Goal: Information Seeking & Learning: Learn about a topic

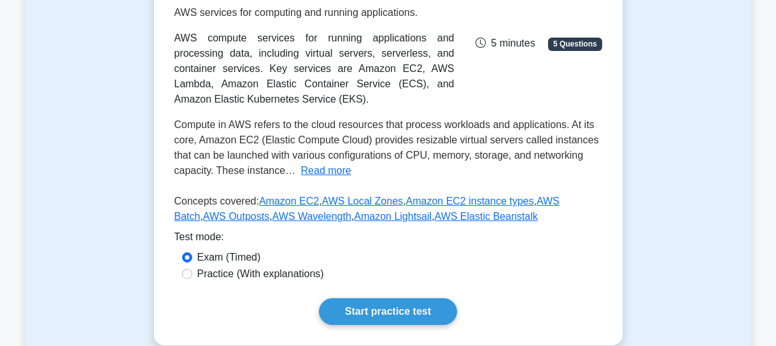
scroll to position [231, 0]
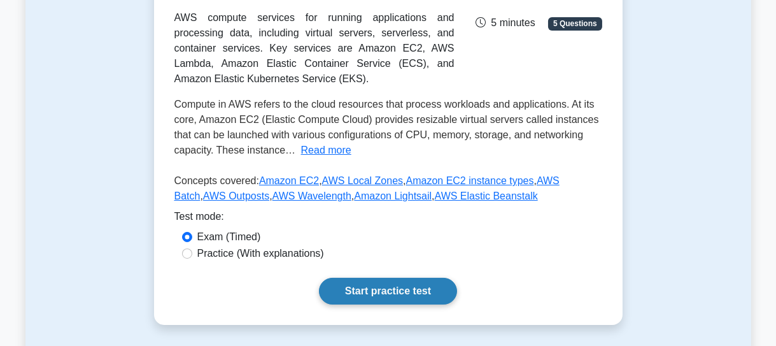
click at [419, 303] on link "Start practice test" at bounding box center [388, 291] width 138 height 27
click at [394, 292] on link "Start practice test" at bounding box center [388, 291] width 138 height 27
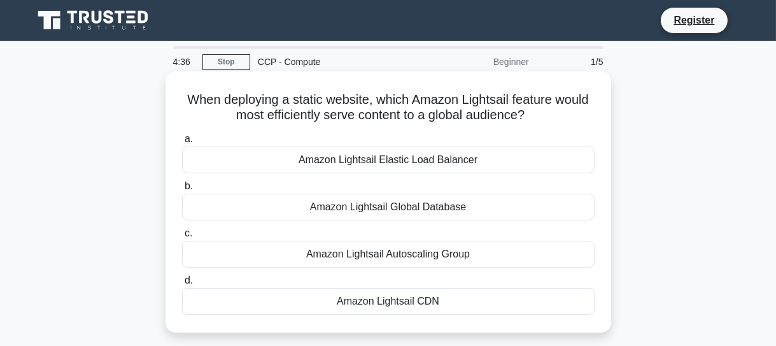
click at [397, 305] on div "Amazon Lightsail CDN" at bounding box center [388, 301] width 413 height 27
click at [182, 285] on input "d. Amazon Lightsail CDN" at bounding box center [182, 280] width 0 height 8
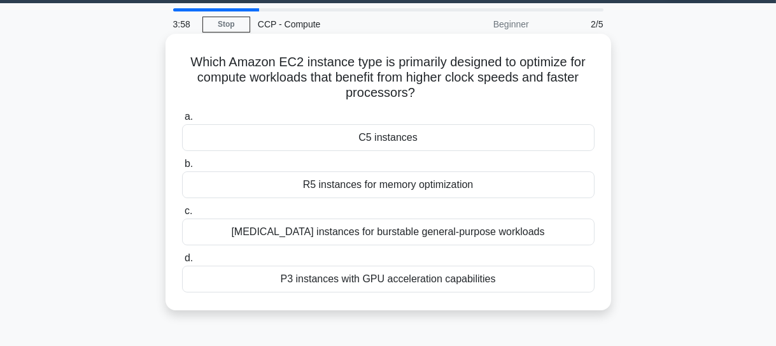
scroll to position [57, 0]
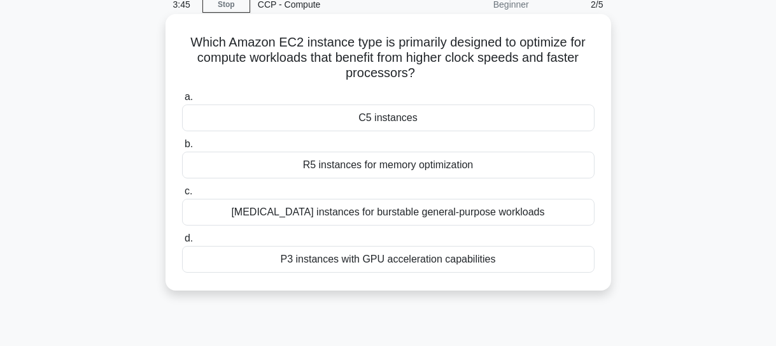
click at [429, 211] on div "T3 instances for burstable general-purpose workloads" at bounding box center [388, 212] width 413 height 27
click at [182, 196] on input "c. T3 instances for burstable general-purpose workloads" at bounding box center [182, 191] width 0 height 8
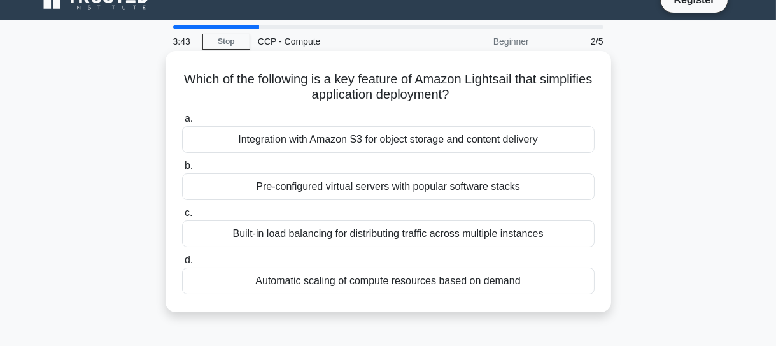
scroll to position [0, 0]
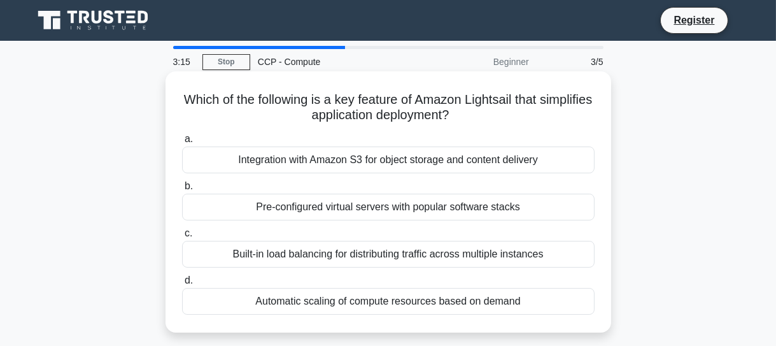
click at [459, 208] on div "Pre-configured virtual servers with popular software stacks" at bounding box center [388, 207] width 413 height 27
click at [182, 190] on input "b. Pre-configured virtual servers with popular software stacks" at bounding box center [182, 186] width 0 height 8
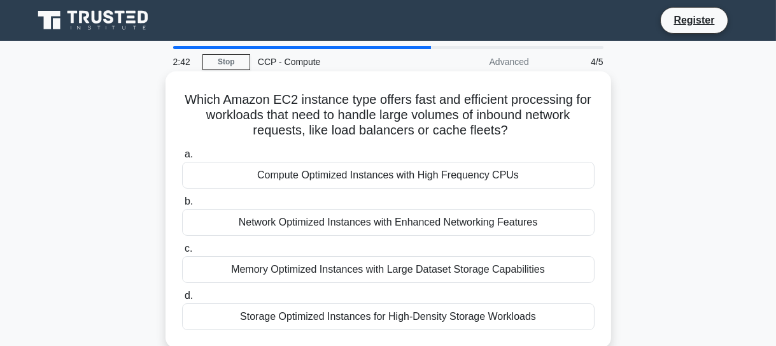
click at [378, 175] on div "Compute Optimized Instances with High Frequency CPUs" at bounding box center [388, 175] width 413 height 27
click at [182, 159] on input "a. Compute Optimized Instances with High Frequency CPUs" at bounding box center [182, 154] width 0 height 8
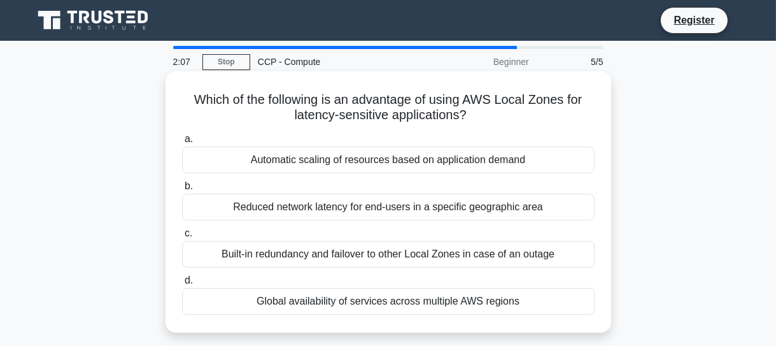
click at [448, 253] on div "Built-in redundancy and failover to other Local Zones in case of an outage" at bounding box center [388, 254] width 413 height 27
click at [324, 250] on div "Built-in redundancy and failover to other Local Zones in case of an outage" at bounding box center [388, 254] width 413 height 27
click at [182, 238] on input "c. Built-in redundancy and failover to other Local Zones in case of an outage" at bounding box center [182, 233] width 0 height 8
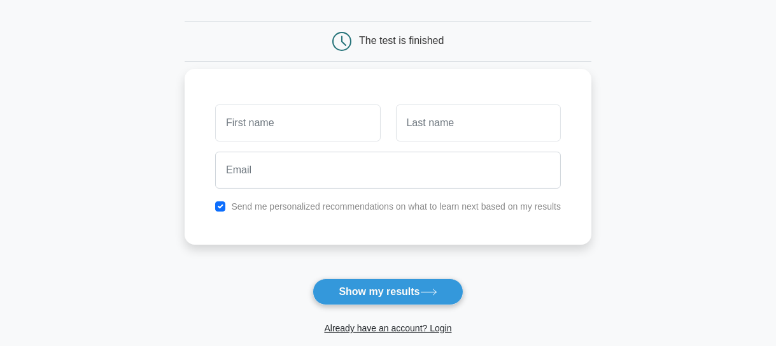
scroll to position [115, 0]
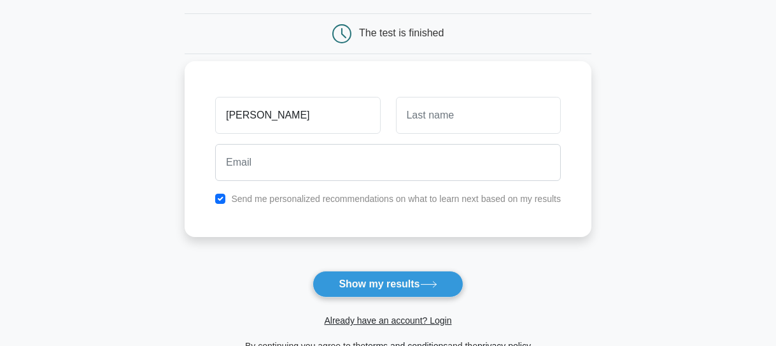
type input "[PERSON_NAME]"
click at [453, 111] on input "text" at bounding box center [478, 115] width 165 height 37
type input "[PERSON_NAME]"
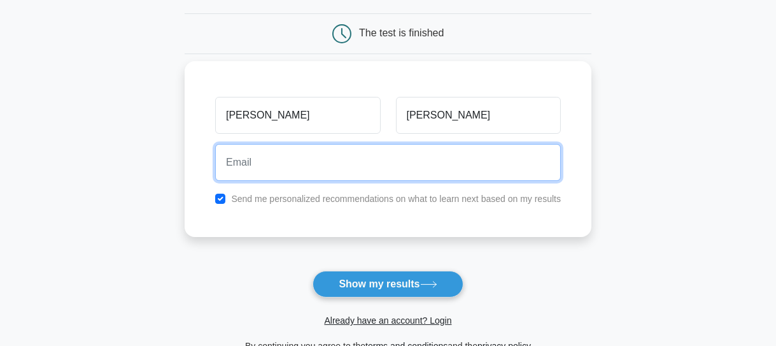
click at [306, 160] on input "email" at bounding box center [388, 162] width 346 height 37
type input "shivangishakya78@gmail.com"
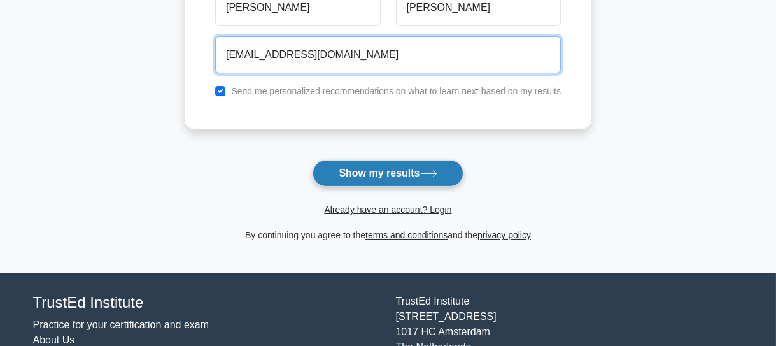
scroll to position [231, 0]
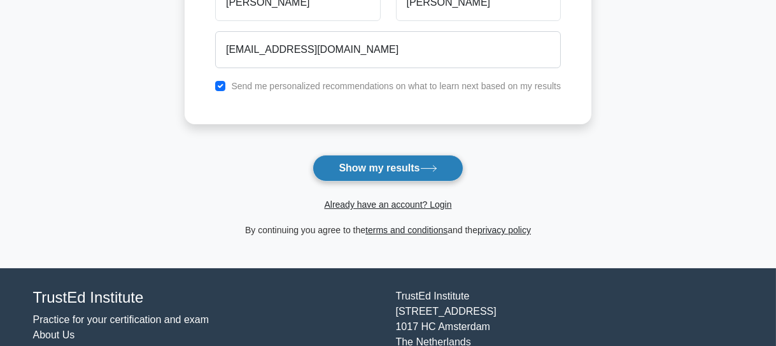
click at [403, 172] on button "Show my results" at bounding box center [388, 168] width 150 height 27
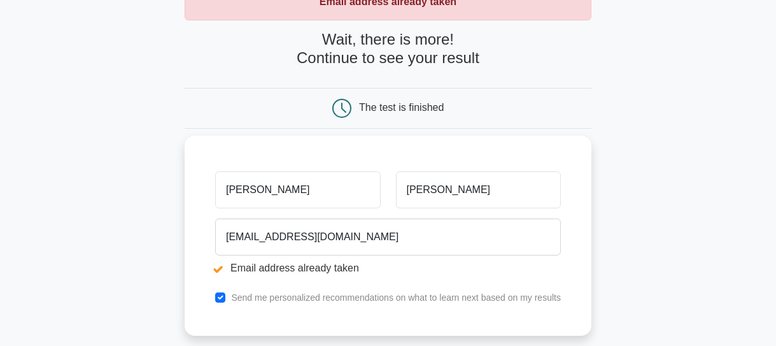
scroll to position [115, 0]
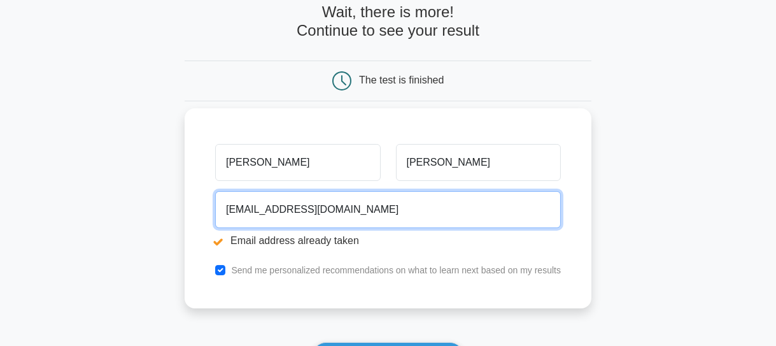
click at [307, 210] on input "shivangishakya78@gmail.com" at bounding box center [388, 209] width 346 height 37
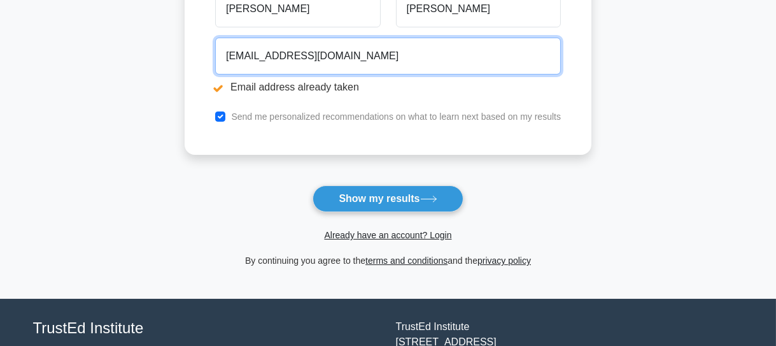
scroll to position [289, 0]
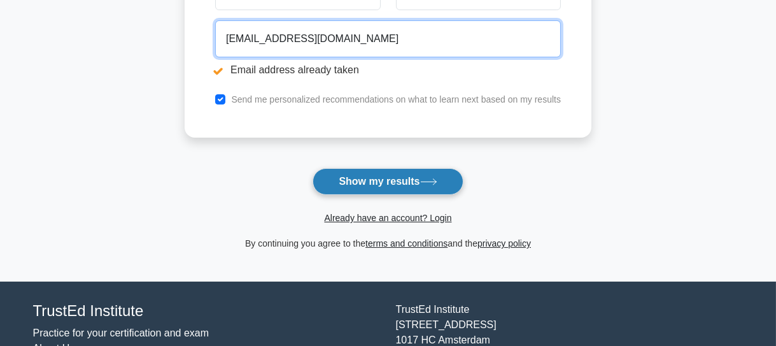
type input "shivangishakya159@gmail.com"
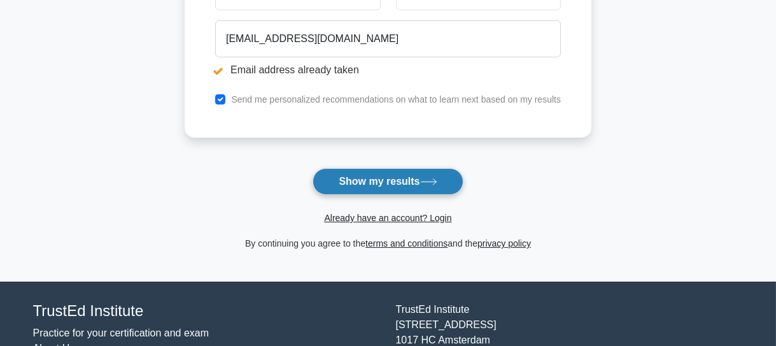
click at [423, 178] on button "Show my results" at bounding box center [388, 181] width 150 height 27
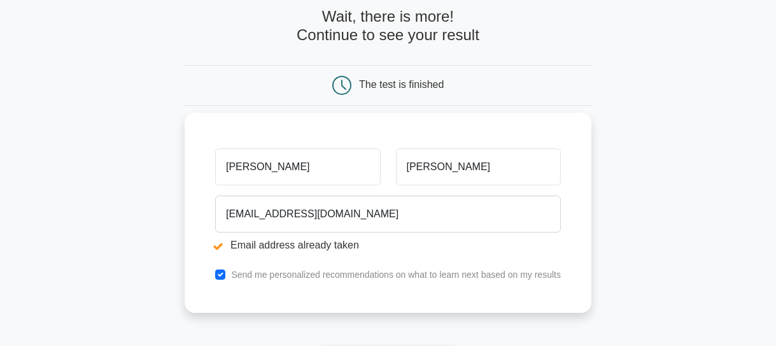
scroll to position [115, 0]
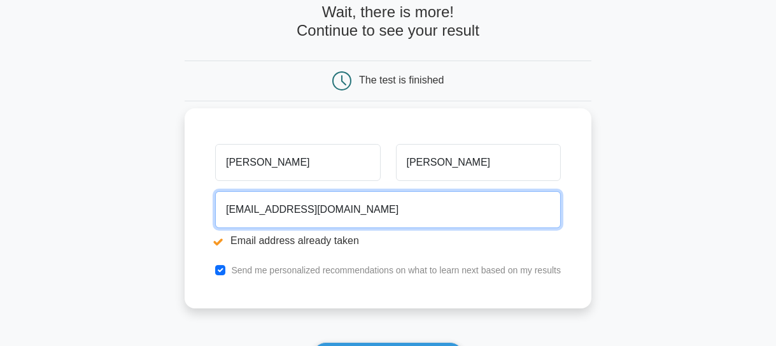
click at [311, 208] on input "shivangishakya159@gmail.com" at bounding box center [388, 209] width 346 height 37
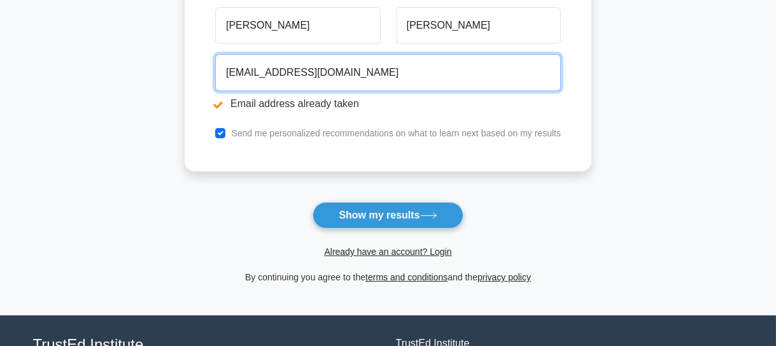
scroll to position [289, 0]
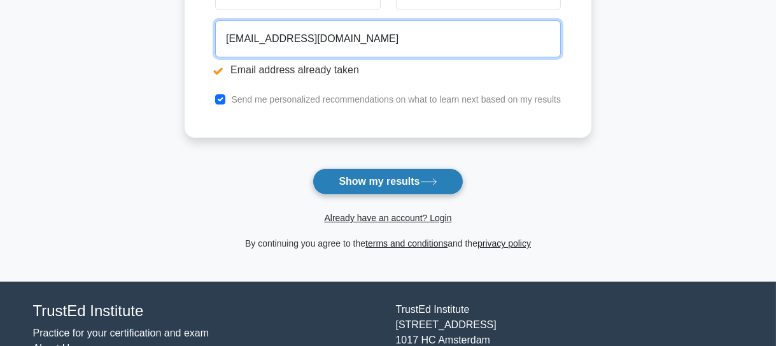
type input "shivangishakya489@gmail.com"
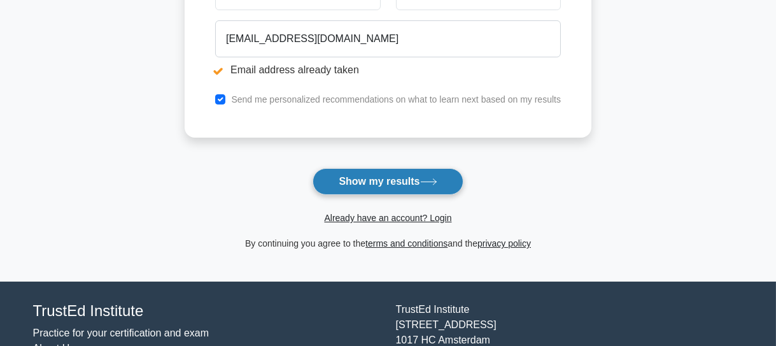
click at [373, 172] on button "Show my results" at bounding box center [388, 181] width 150 height 27
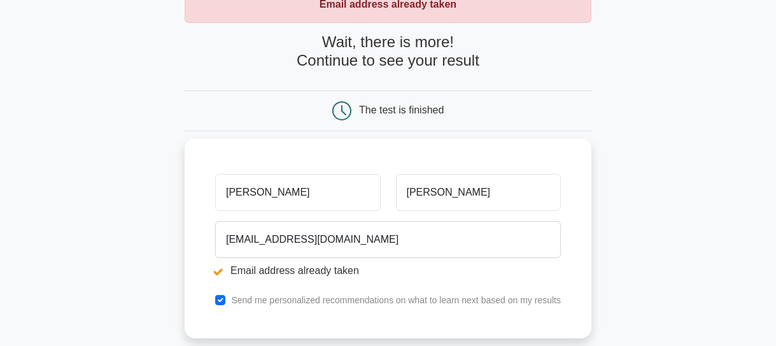
scroll to position [115, 0]
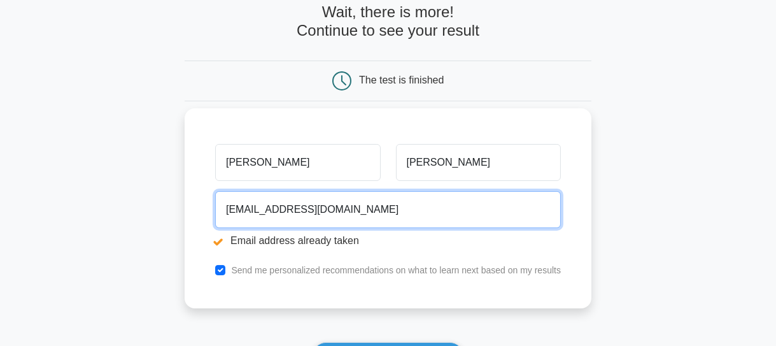
click at [312, 210] on input "[EMAIL_ADDRESS][DOMAIN_NAME]" at bounding box center [388, 209] width 346 height 37
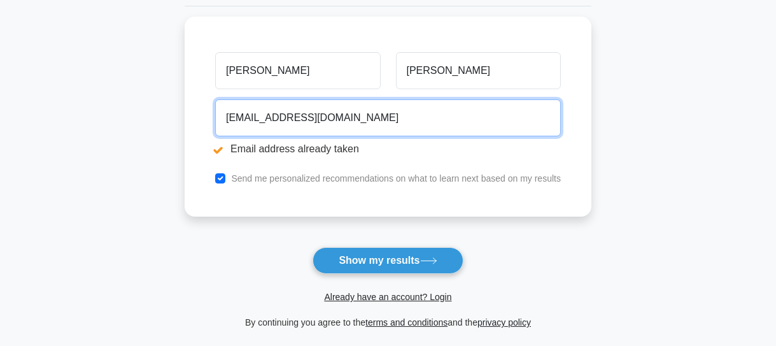
scroll to position [231, 0]
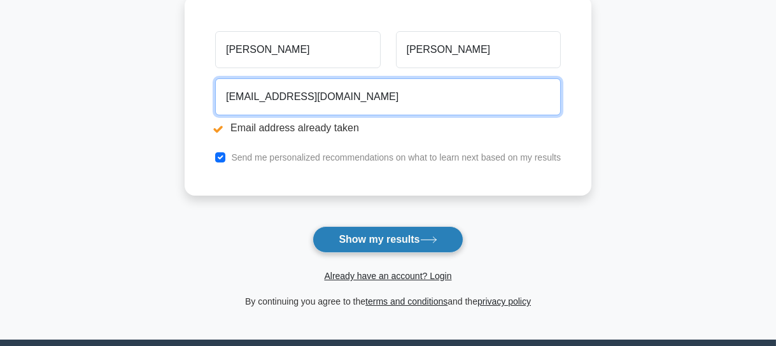
type input "shivangik489@gmail.com"
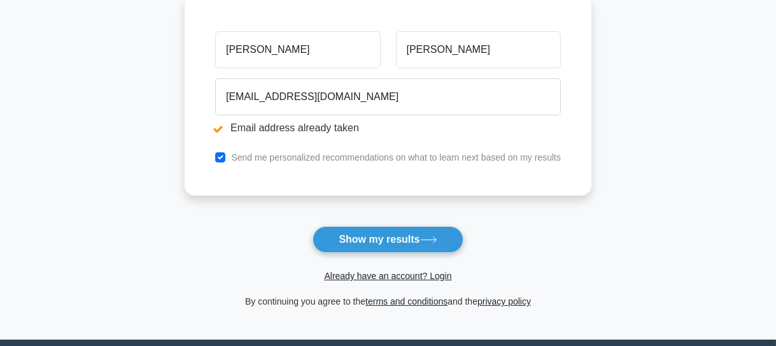
click at [417, 239] on button "Show my results" at bounding box center [388, 239] width 150 height 27
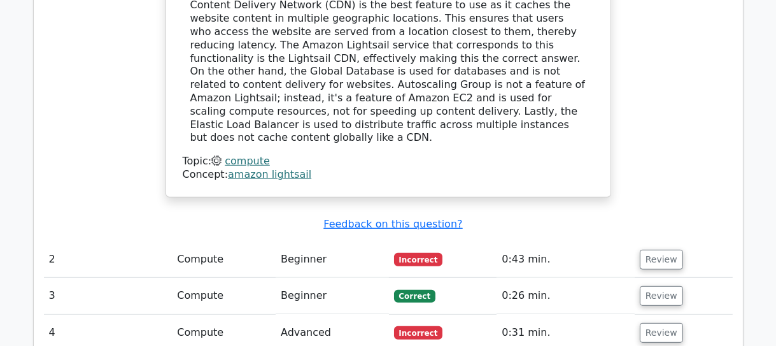
scroll to position [1331, 0]
click at [659, 287] on button "Review" at bounding box center [661, 297] width 43 height 20
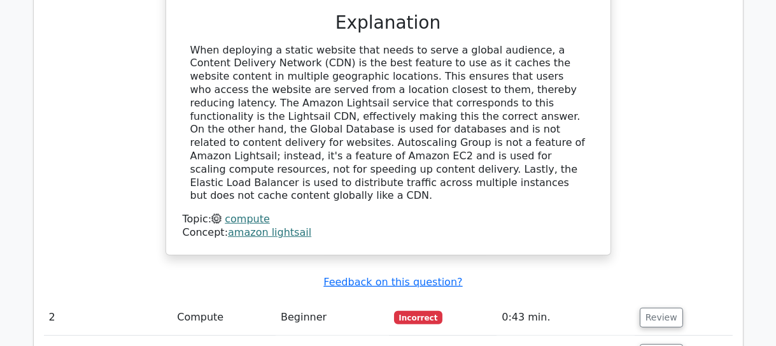
scroll to position [1274, 0]
click at [656, 308] on button "Review" at bounding box center [661, 318] width 43 height 20
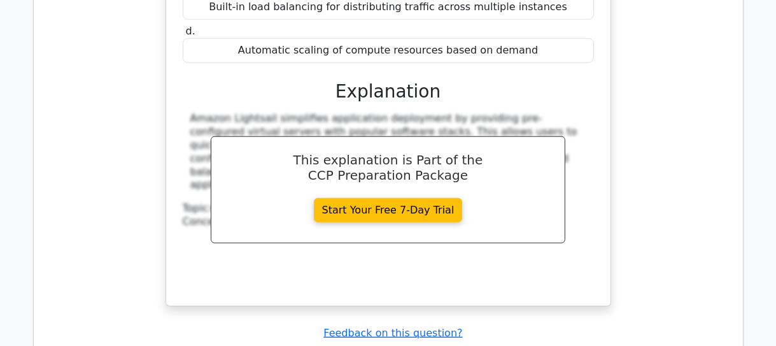
scroll to position [2373, 0]
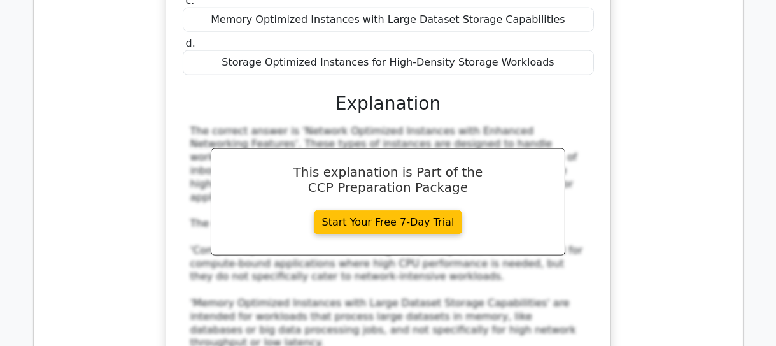
scroll to position [3010, 0]
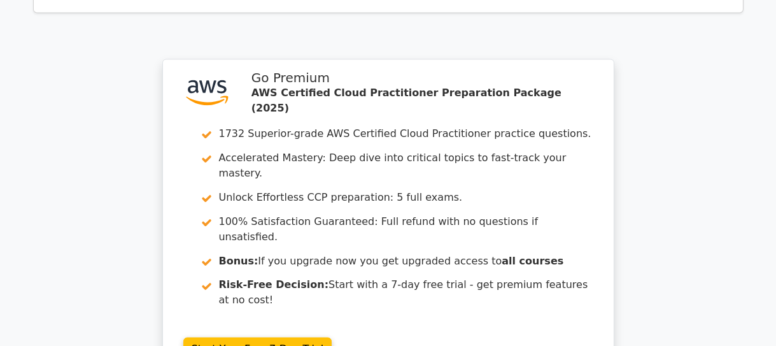
scroll to position [4069, 0]
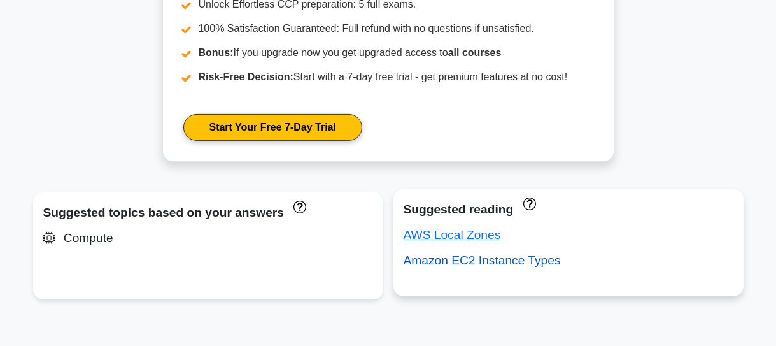
scroll to position [723, 0]
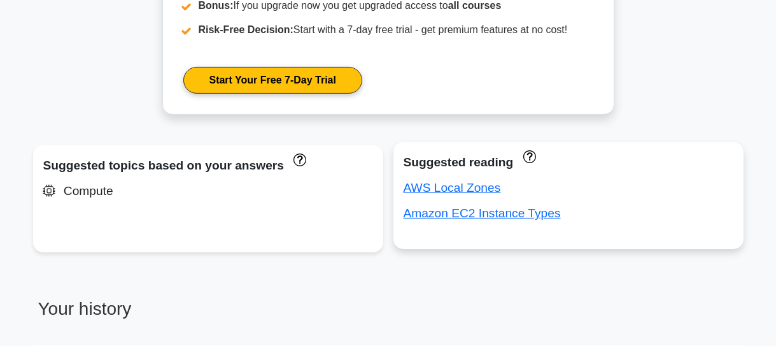
click at [674, 149] on div "Suggested reading AWS Local Zones Amazon EC2 Instance Types" at bounding box center [569, 195] width 350 height 107
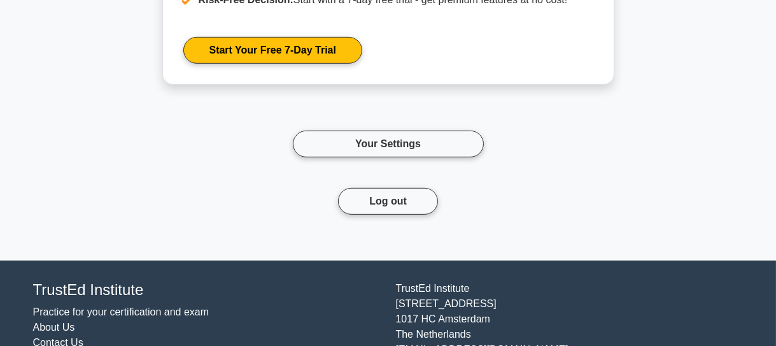
scroll to position [1418, 0]
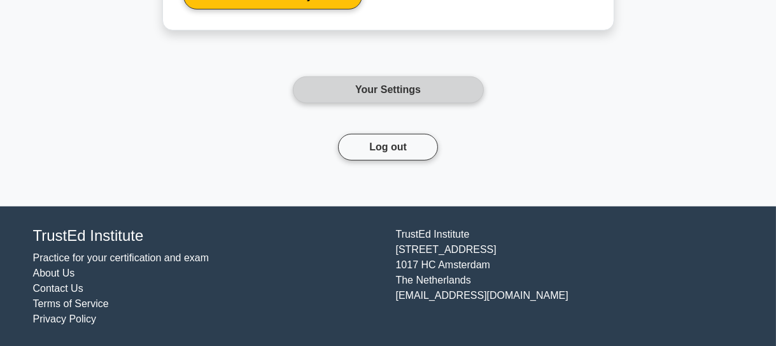
click at [402, 89] on link "Your Settings" at bounding box center [388, 89] width 191 height 27
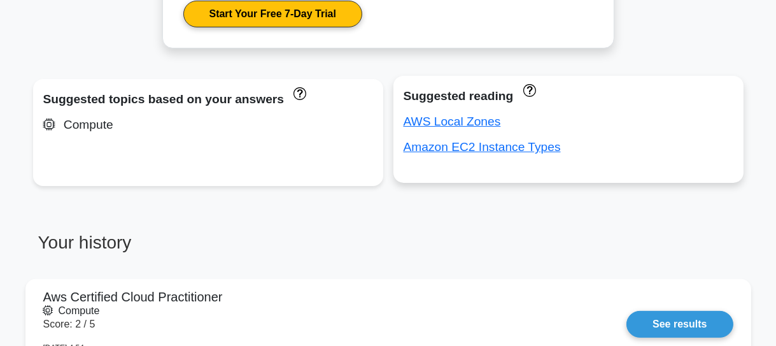
scroll to position [723, 0]
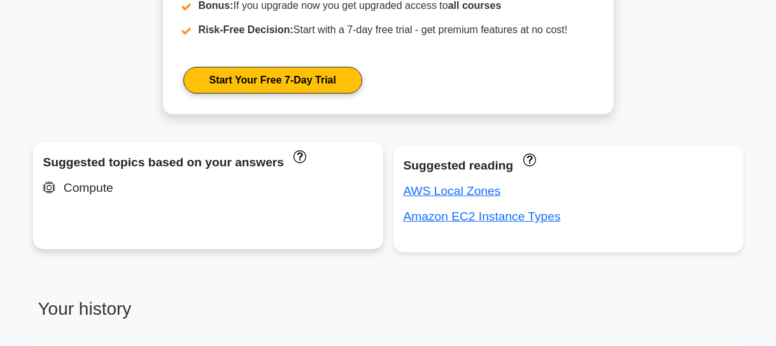
click at [232, 163] on div "Suggested topics based on your answers" at bounding box center [208, 162] width 330 height 20
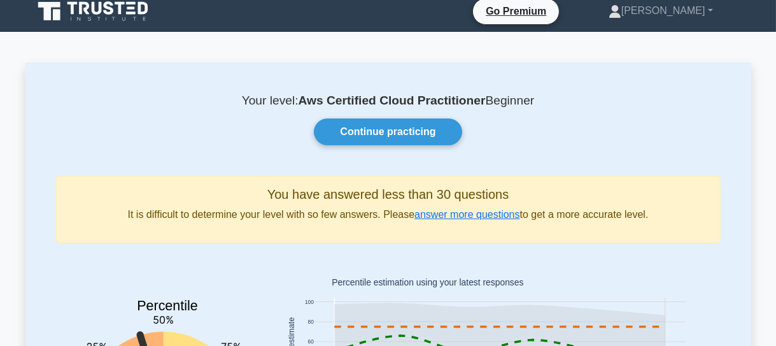
scroll to position [0, 0]
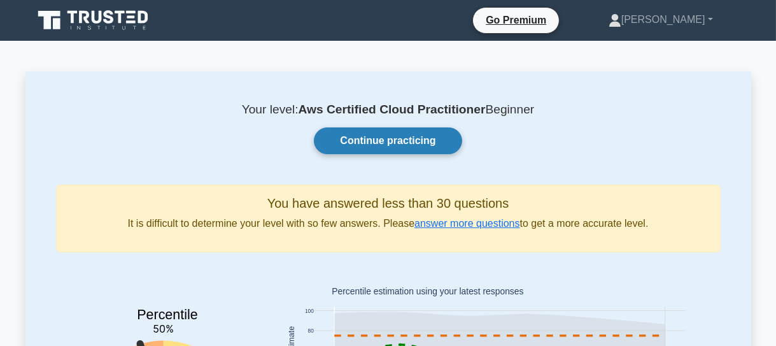
click at [388, 146] on link "Continue practicing" at bounding box center [388, 140] width 148 height 27
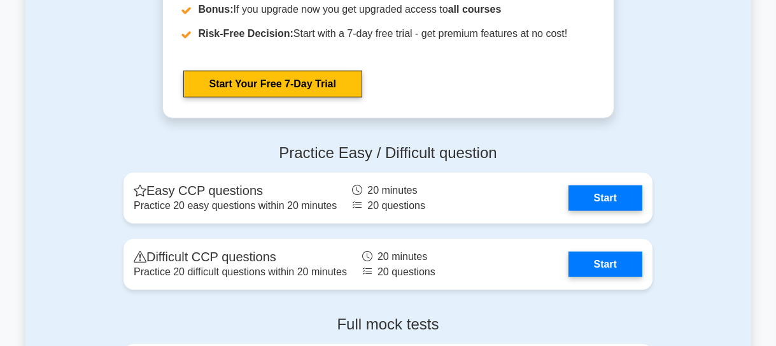
scroll to position [2315, 0]
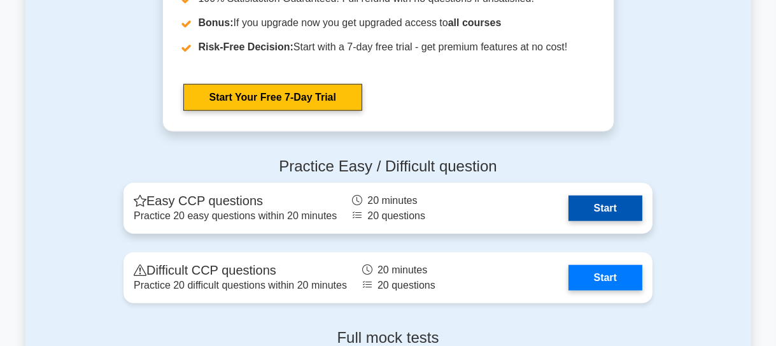
click at [630, 206] on link "Start" at bounding box center [606, 208] width 74 height 25
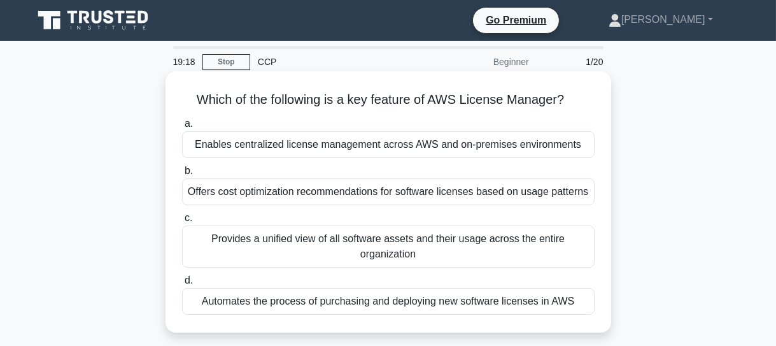
click at [400, 145] on div "Enables centralized license management across AWS and on-premises environments" at bounding box center [388, 144] width 413 height 27
click at [182, 128] on input "a. Enables centralized license management across AWS and on-premises environmen…" at bounding box center [182, 124] width 0 height 8
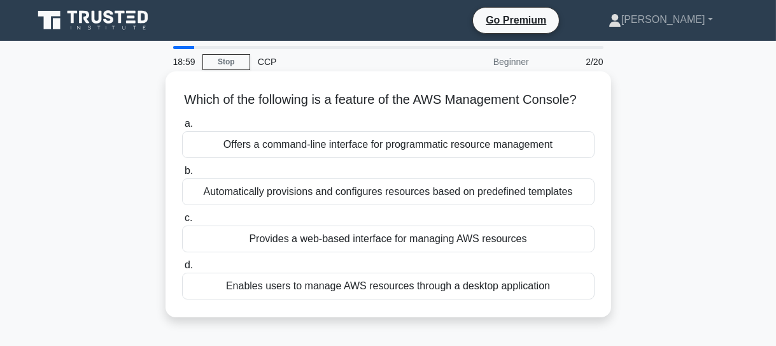
scroll to position [57, 0]
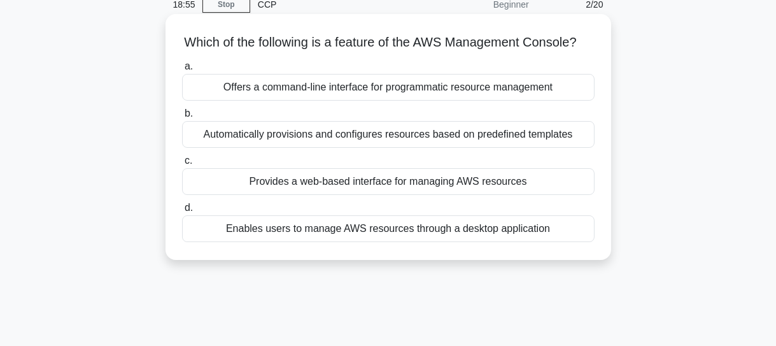
click at [444, 195] on div "Provides a web-based interface for managing AWS resources" at bounding box center [388, 181] width 413 height 27
click at [182, 165] on input "c. Provides a web-based interface for managing AWS resources" at bounding box center [182, 161] width 0 height 8
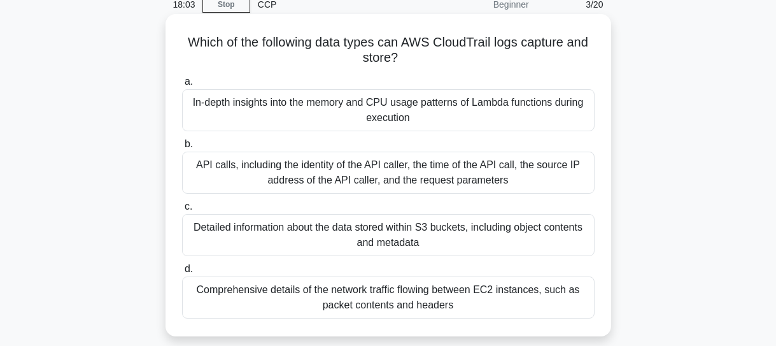
click at [392, 234] on div "Detailed information about the data stored within S3 buckets, including object …" at bounding box center [388, 235] width 413 height 42
click at [182, 211] on input "c. Detailed information about the data stored within S3 buckets, including obje…" at bounding box center [182, 207] width 0 height 8
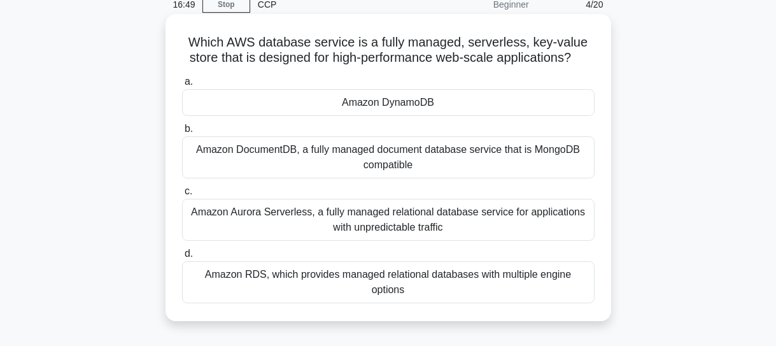
click at [370, 104] on div "Amazon DynamoDB" at bounding box center [388, 102] width 413 height 27
click at [182, 86] on input "a. Amazon DynamoDB" at bounding box center [182, 82] width 0 height 8
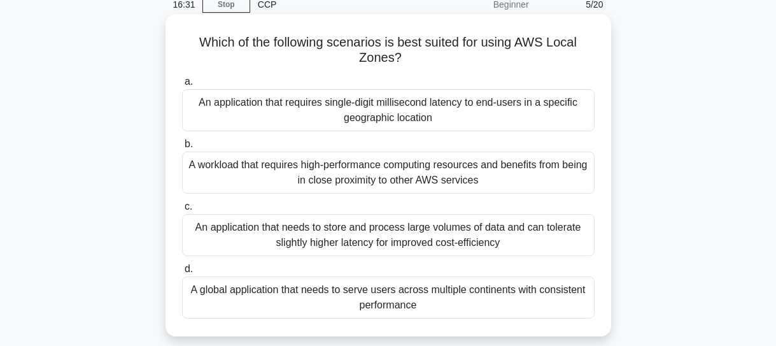
click at [432, 120] on div "An application that requires single-digit millisecond latency to end-users in a…" at bounding box center [388, 110] width 413 height 42
click at [182, 86] on input "a. An application that requires single-digit millisecond latency to end-users i…" at bounding box center [182, 82] width 0 height 8
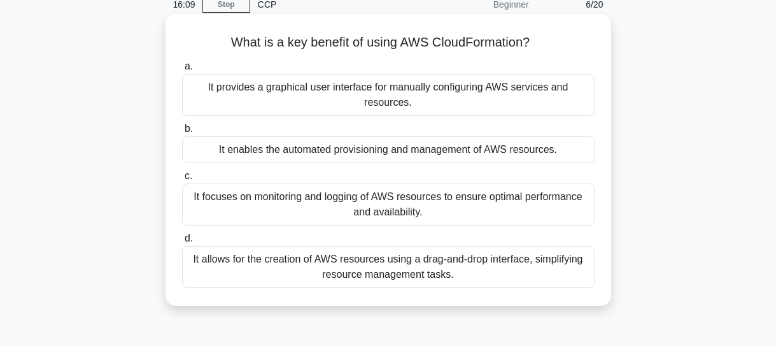
click at [402, 152] on div "It enables the automated provisioning and management of AWS resources." at bounding box center [388, 149] width 413 height 27
click at [182, 133] on input "b. It enables the automated provisioning and management of AWS resources." at bounding box center [182, 129] width 0 height 8
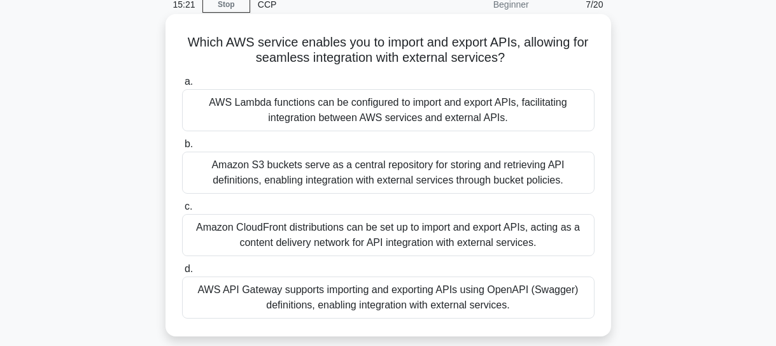
click at [305, 173] on div "Amazon S3 buckets serve as a central repository for storing and retrieving API …" at bounding box center [388, 173] width 413 height 42
click at [182, 148] on input "b. Amazon S3 buckets serve as a central repository for storing and retrieving A…" at bounding box center [182, 144] width 0 height 8
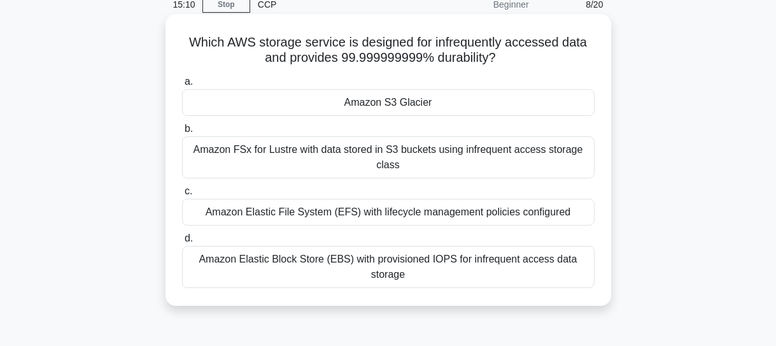
click at [385, 104] on div "Amazon S3 Glacier" at bounding box center [388, 102] width 413 height 27
click at [182, 86] on input "a. Amazon S3 Glacier" at bounding box center [182, 82] width 0 height 8
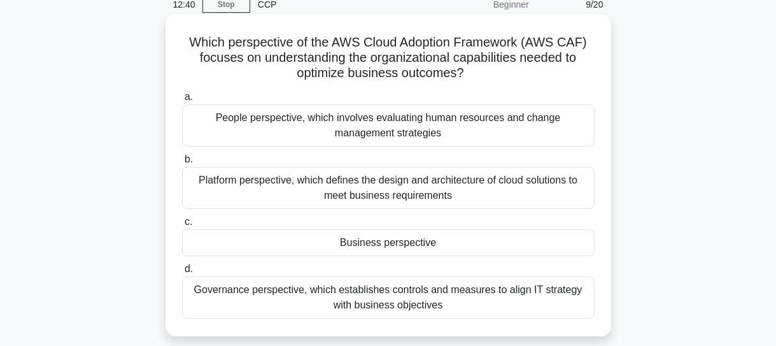
click at [379, 239] on div "Business perspective" at bounding box center [388, 242] width 413 height 27
click at [182, 226] on input "c. Business perspective" at bounding box center [182, 222] width 0 height 8
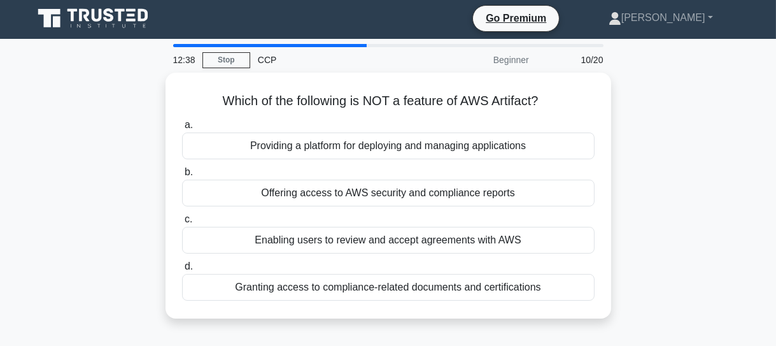
scroll to position [0, 0]
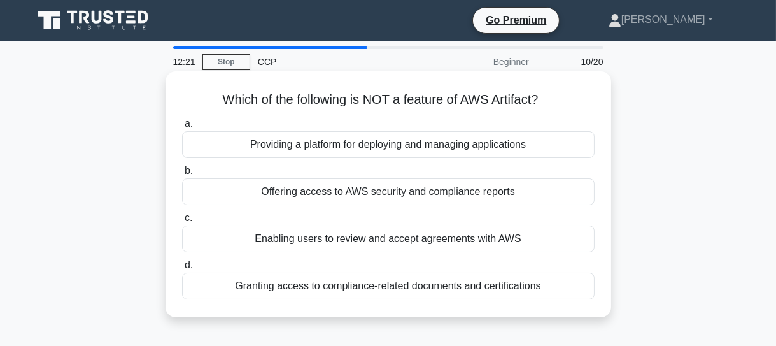
click at [355, 150] on div "Providing a platform for deploying and managing applications" at bounding box center [388, 144] width 413 height 27
click at [182, 128] on input "a. Providing a platform for deploying and managing applications" at bounding box center [182, 124] width 0 height 8
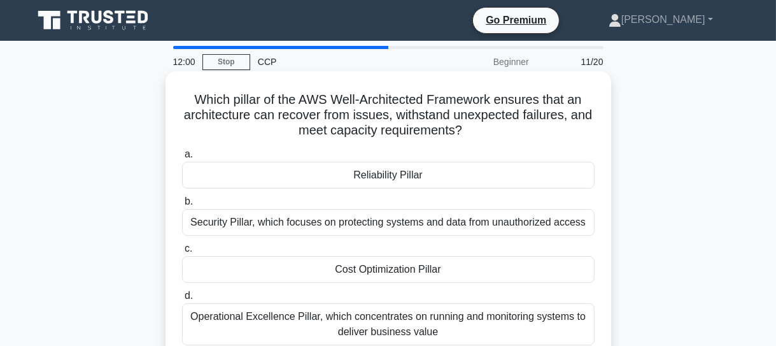
click at [401, 177] on div "Reliability Pillar" at bounding box center [388, 175] width 413 height 27
click at [182, 159] on input "a. Reliability Pillar" at bounding box center [182, 154] width 0 height 8
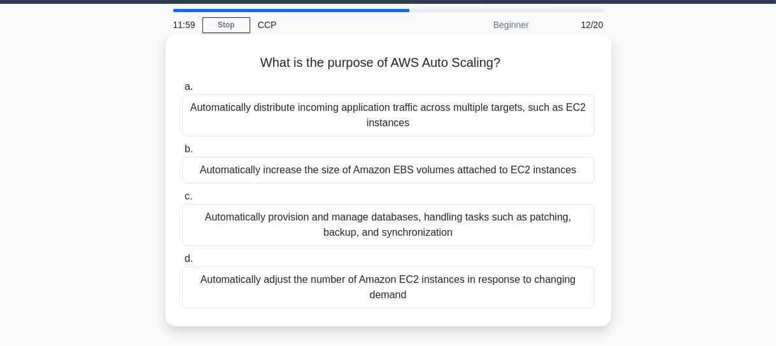
scroll to position [57, 0]
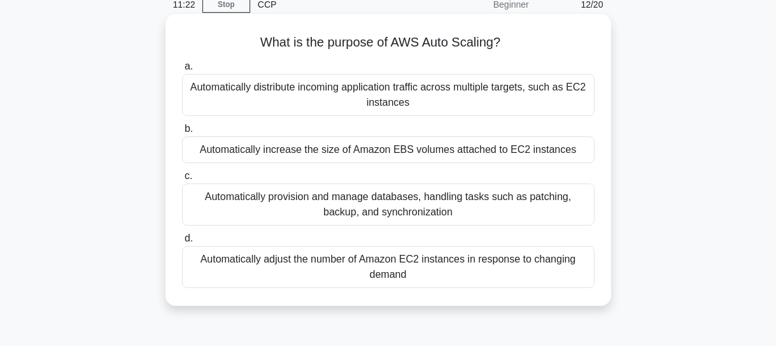
click at [459, 267] on div "Automatically adjust the number of Amazon EC2 instances in response to changing…" at bounding box center [388, 267] width 413 height 42
click at [182, 243] on input "d. Automatically adjust the number of Amazon EC2 instances in response to chang…" at bounding box center [182, 238] width 0 height 8
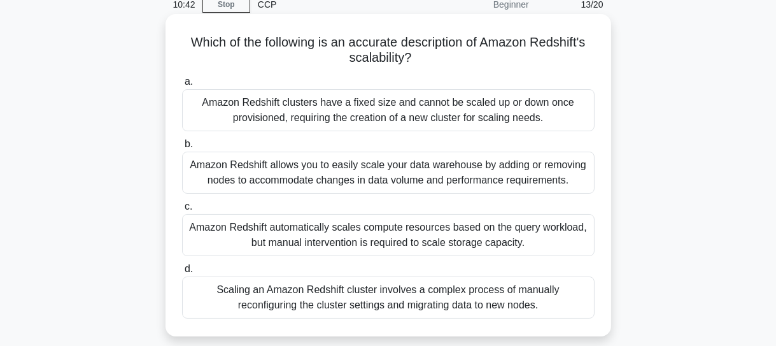
click at [336, 169] on div "Amazon Redshift allows you to easily scale your data warehouse by adding or rem…" at bounding box center [388, 173] width 413 height 42
click at [182, 148] on input "b. Amazon Redshift allows you to easily scale your data warehouse by adding or …" at bounding box center [182, 144] width 0 height 8
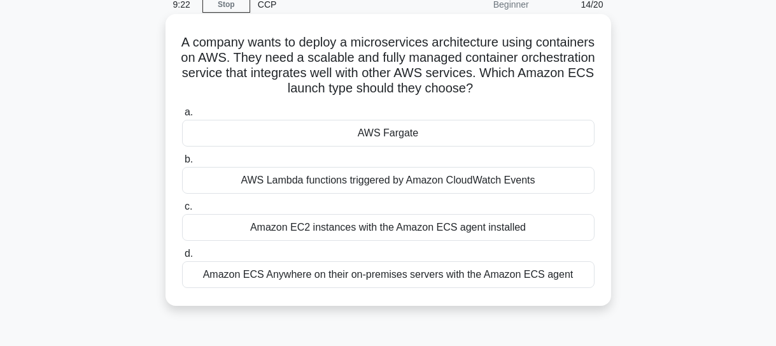
click at [338, 276] on div "Amazon ECS Anywhere on their on-premises servers with the Amazon ECS agent" at bounding box center [388, 274] width 413 height 27
click at [182, 258] on input "d. Amazon ECS Anywhere on their on-premises servers with the Amazon ECS agent" at bounding box center [182, 254] width 0 height 8
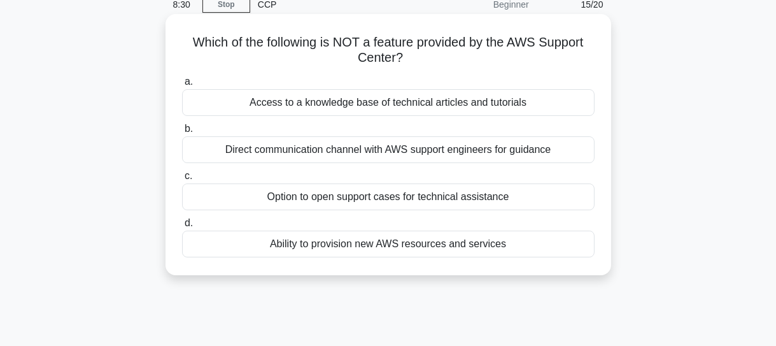
click at [457, 244] on div "Ability to provision new AWS resources and services" at bounding box center [388, 244] width 413 height 27
click at [182, 227] on input "d. Ability to provision new AWS resources and services" at bounding box center [182, 223] width 0 height 8
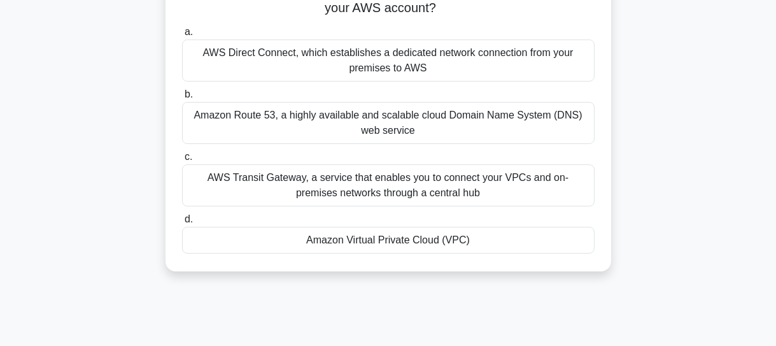
scroll to position [115, 0]
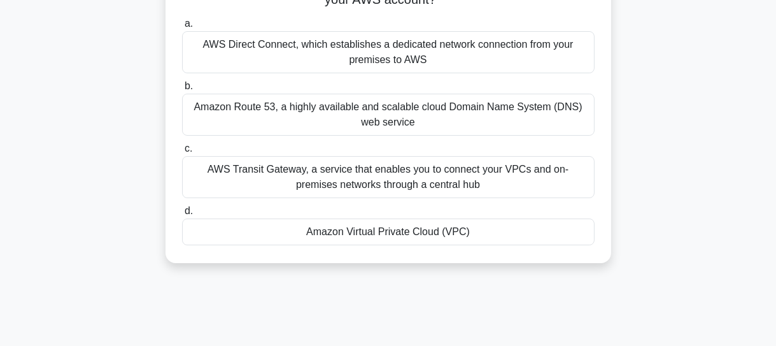
click at [404, 236] on div "Amazon Virtual Private Cloud (VPC)" at bounding box center [388, 231] width 413 height 27
click at [182, 215] on input "d. Amazon Virtual Private Cloud (VPC)" at bounding box center [182, 211] width 0 height 8
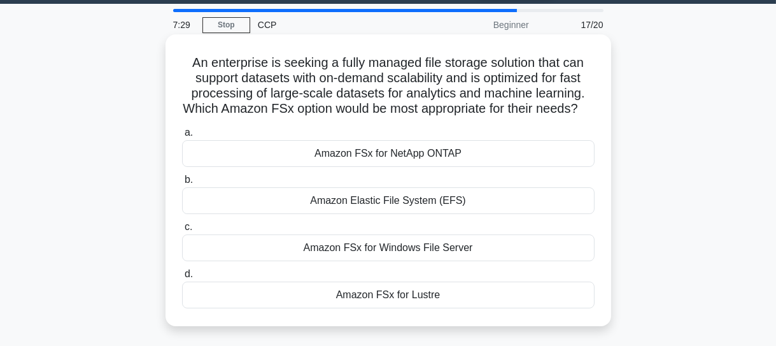
scroll to position [57, 0]
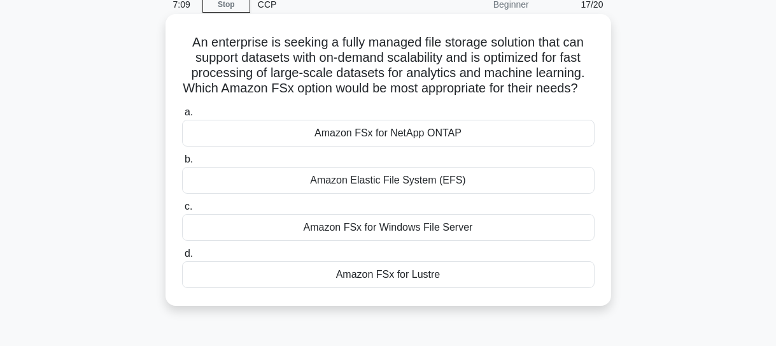
click at [399, 146] on div "Amazon FSx for NetApp ONTAP" at bounding box center [388, 133] width 413 height 27
click at [182, 117] on input "a. Amazon FSx for NetApp ONTAP" at bounding box center [182, 112] width 0 height 8
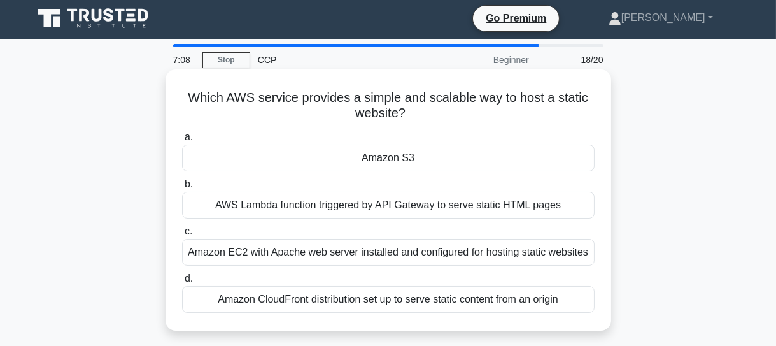
scroll to position [0, 0]
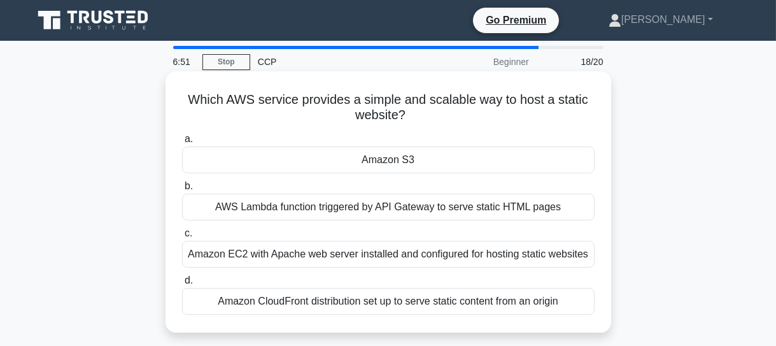
click at [404, 159] on div "Amazon S3" at bounding box center [388, 159] width 413 height 27
click at [182, 143] on input "a. Amazon S3" at bounding box center [182, 139] width 0 height 8
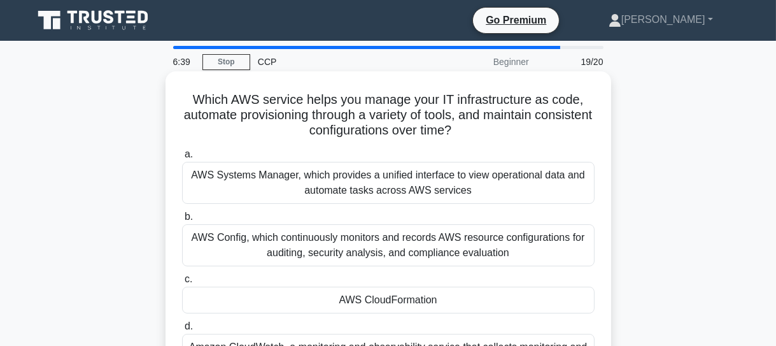
click at [393, 298] on div "AWS CloudFormation" at bounding box center [388, 300] width 413 height 27
click at [182, 283] on input "c. AWS CloudFormation" at bounding box center [182, 279] width 0 height 8
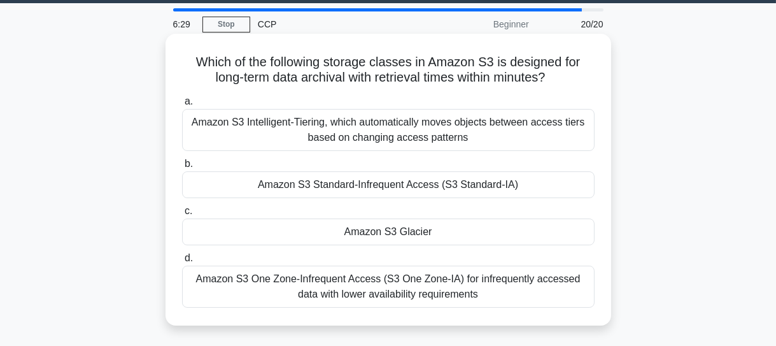
scroll to position [57, 0]
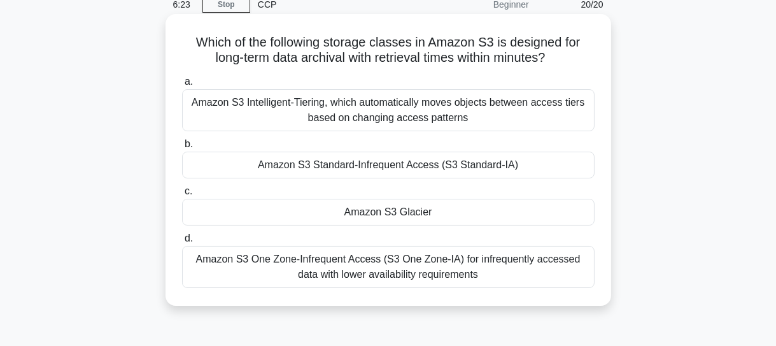
click at [402, 216] on div "Amazon S3 Glacier" at bounding box center [388, 212] width 413 height 27
click at [182, 196] on input "c. Amazon S3 Glacier" at bounding box center [182, 191] width 0 height 8
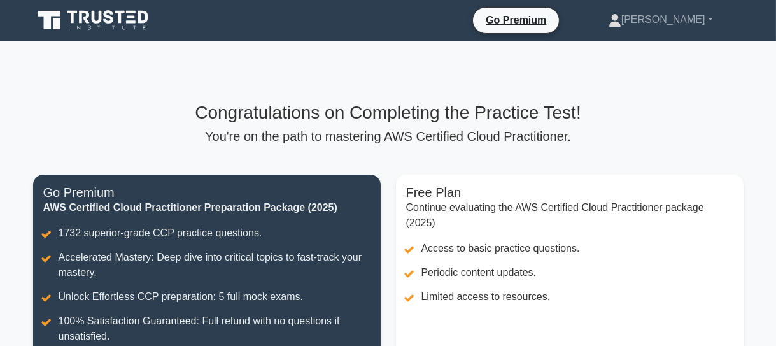
click at [387, 117] on h3 "Congratulations on Completing the Practice Test!" at bounding box center [388, 113] width 711 height 22
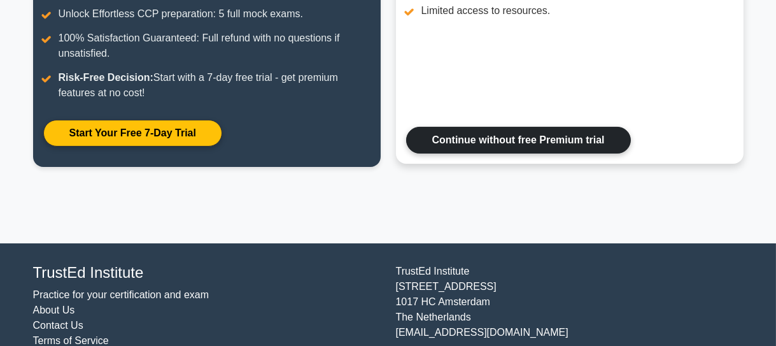
scroll to position [262, 0]
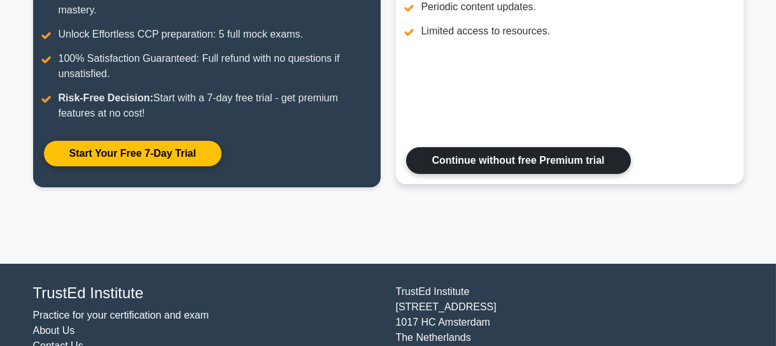
click at [502, 160] on link "Continue without free Premium trial" at bounding box center [518, 160] width 225 height 27
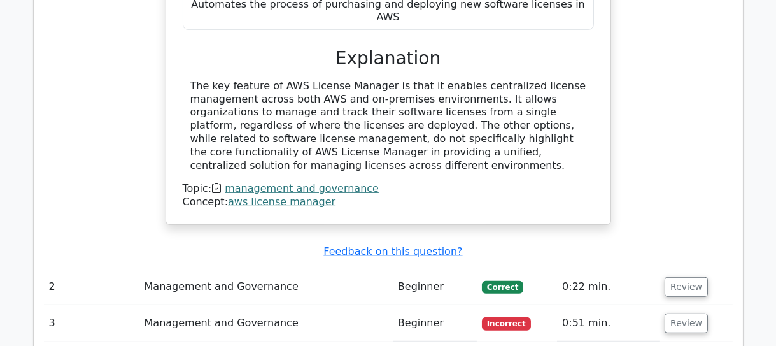
scroll to position [1389, 0]
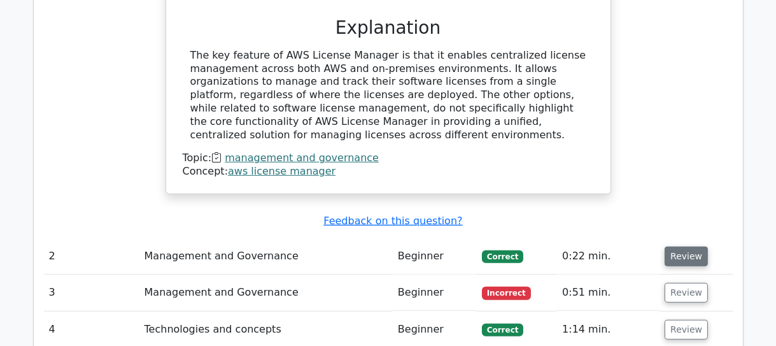
click at [676, 246] on button "Review" at bounding box center [686, 256] width 43 height 20
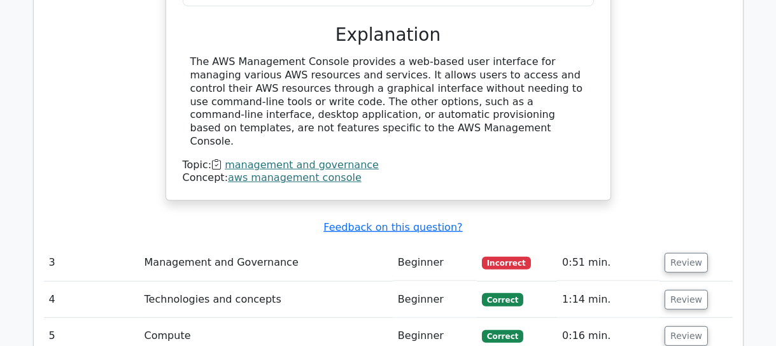
scroll to position [1910, 0]
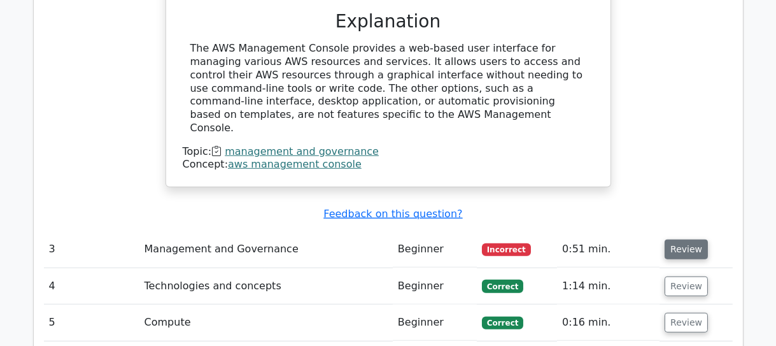
click at [674, 239] on button "Review" at bounding box center [686, 249] width 43 height 20
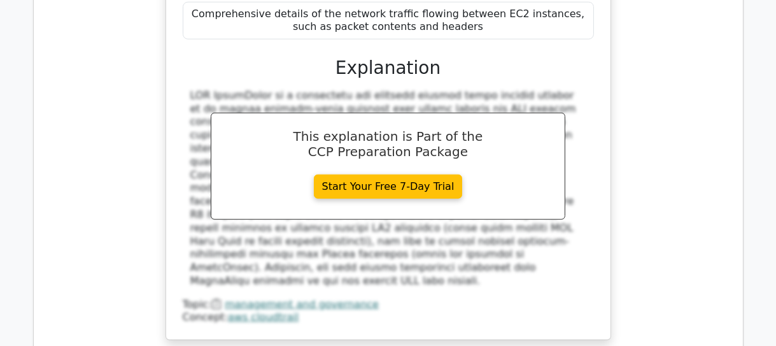
scroll to position [2489, 0]
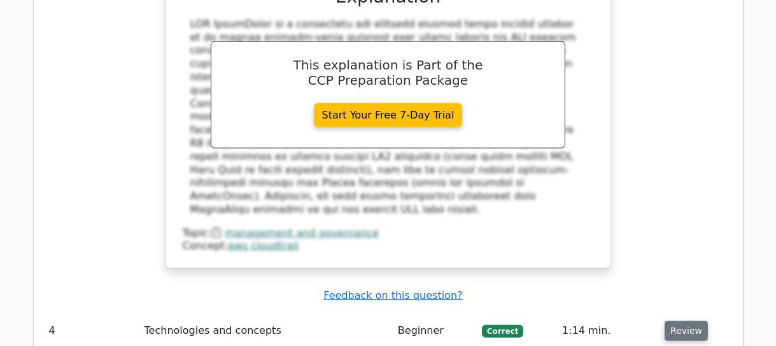
click at [688, 321] on button "Review" at bounding box center [686, 331] width 43 height 20
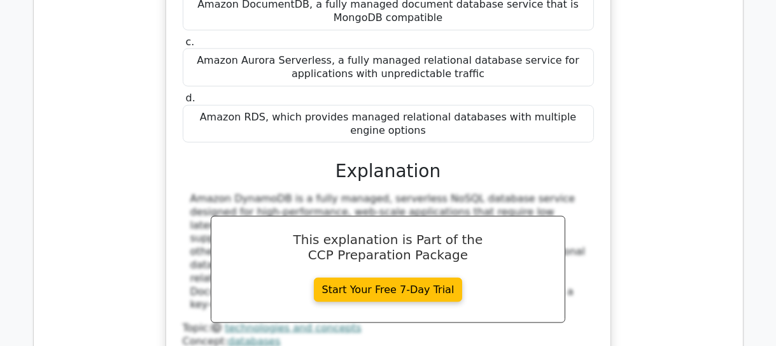
scroll to position [3010, 0]
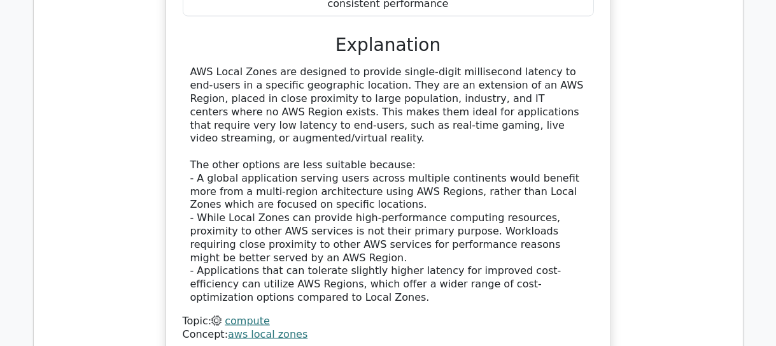
scroll to position [3763, 0]
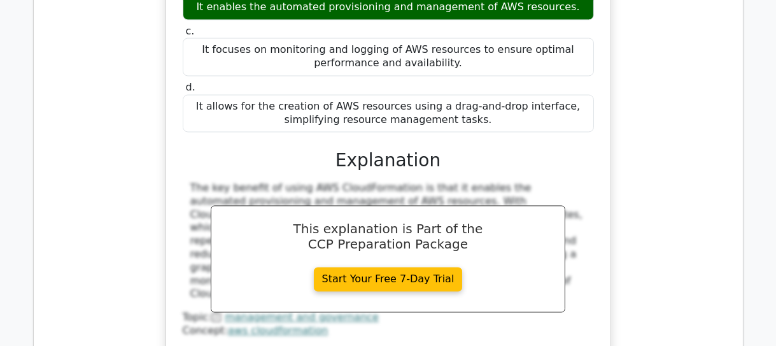
scroll to position [4400, 0]
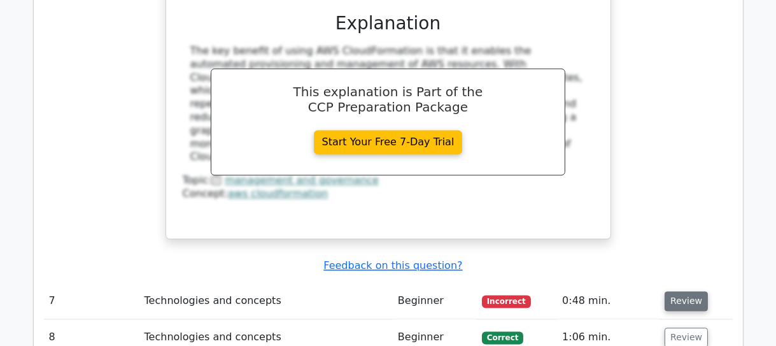
click at [687, 291] on button "Review" at bounding box center [686, 301] width 43 height 20
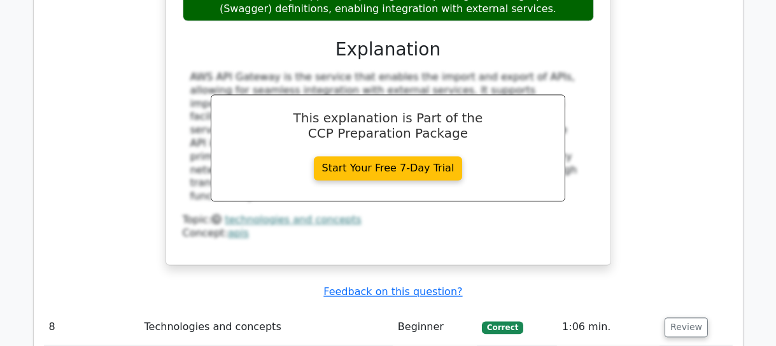
scroll to position [5095, 0]
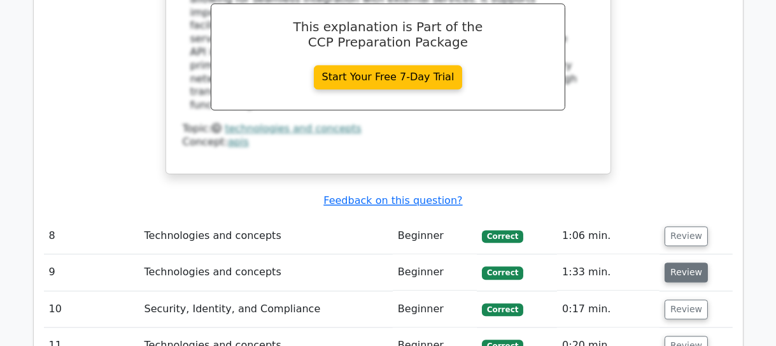
click at [688, 262] on button "Review" at bounding box center [686, 272] width 43 height 20
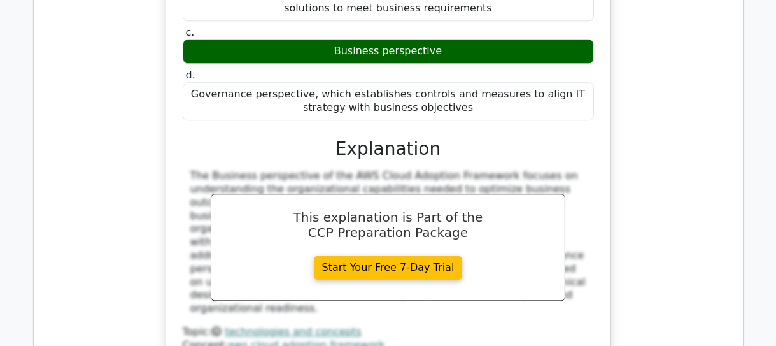
scroll to position [5557, 0]
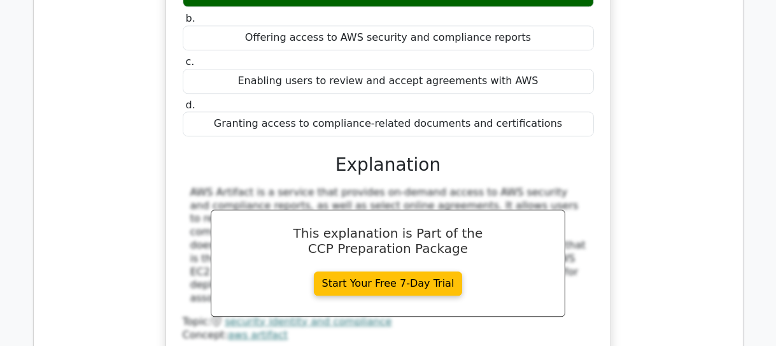
scroll to position [6078, 0]
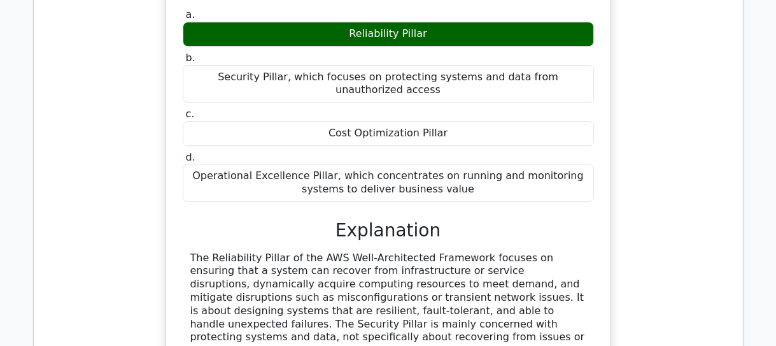
scroll to position [6599, 0]
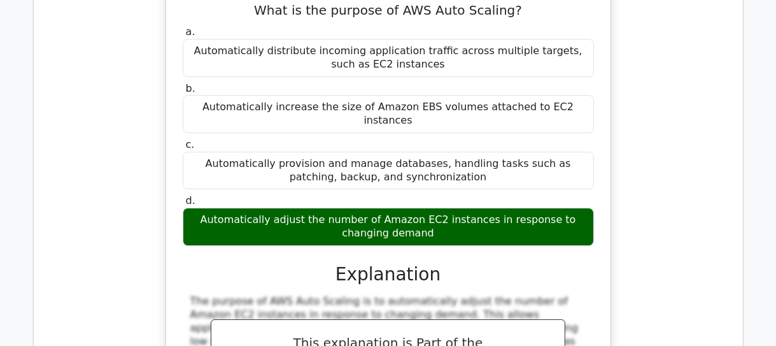
scroll to position [7178, 0]
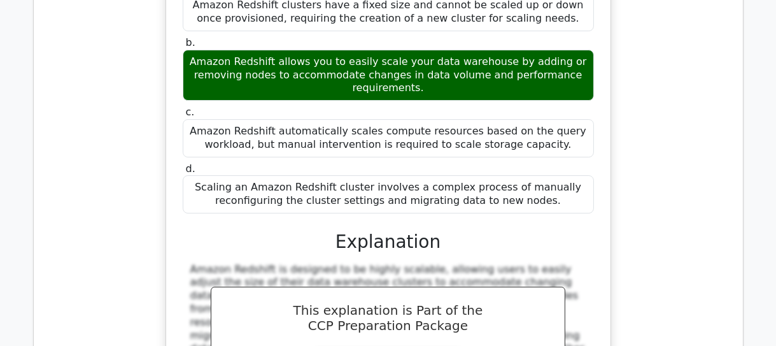
scroll to position [7815, 0]
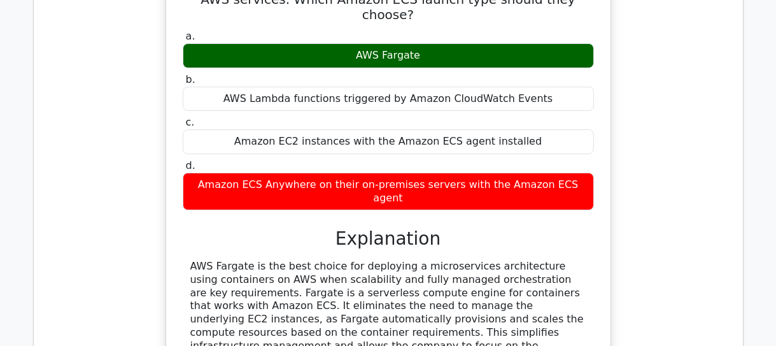
scroll to position [8452, 0]
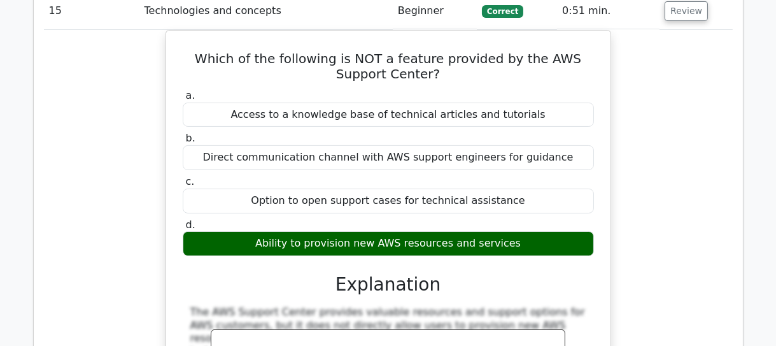
scroll to position [9031, 0]
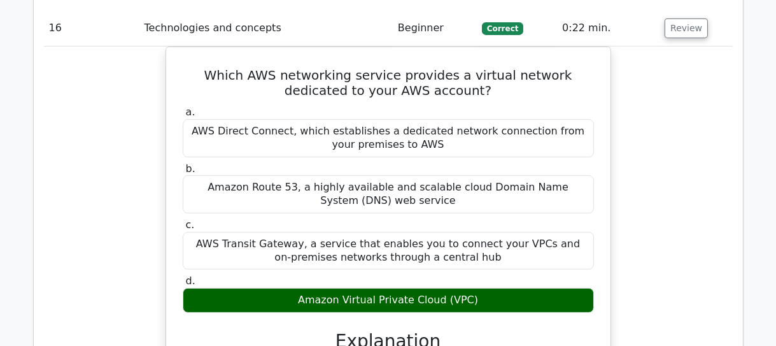
scroll to position [9552, 0]
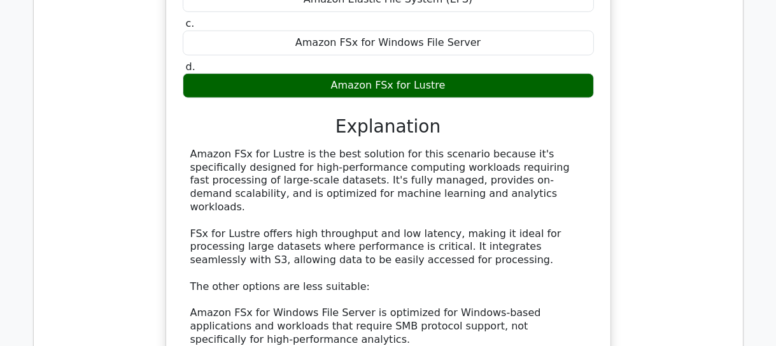
scroll to position [10362, 0]
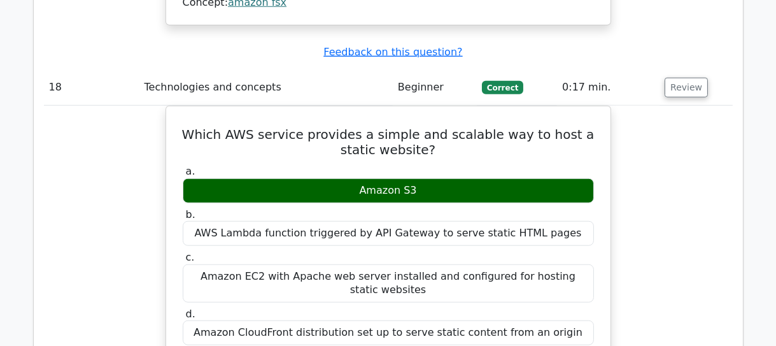
scroll to position [10883, 0]
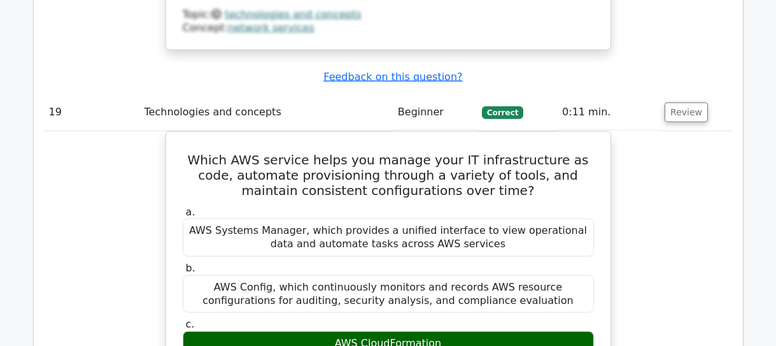
scroll to position [11520, 0]
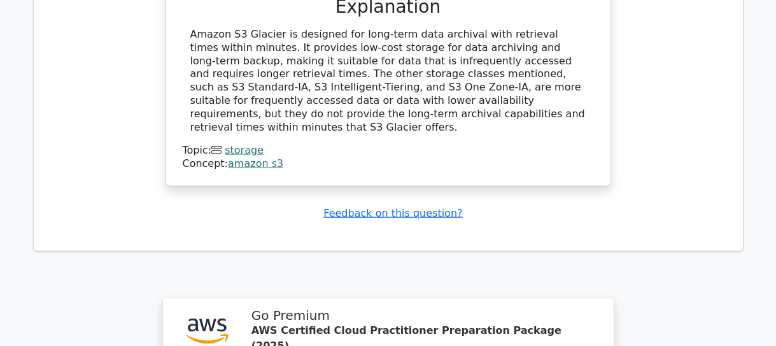
scroll to position [12534, 0]
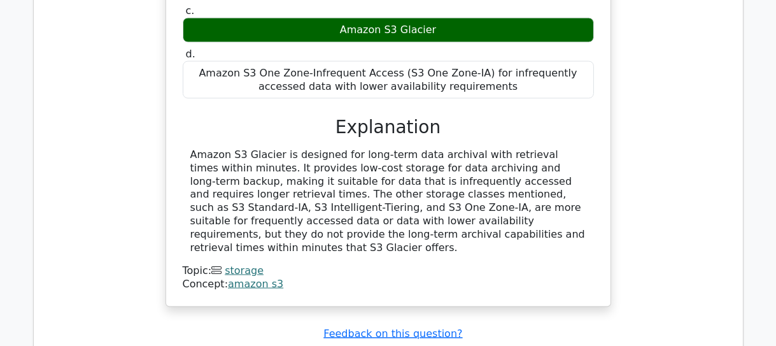
scroll to position [12418, 0]
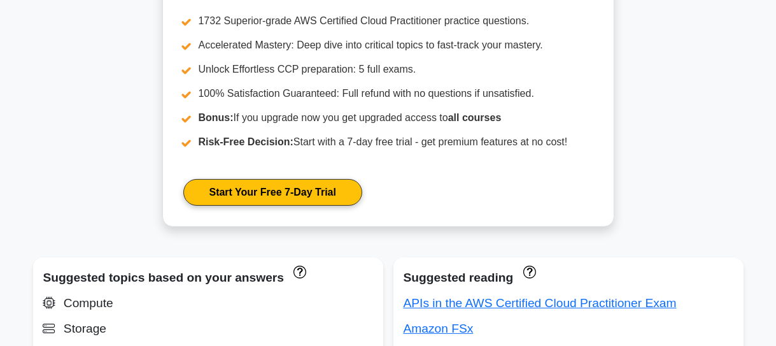
scroll to position [611, 0]
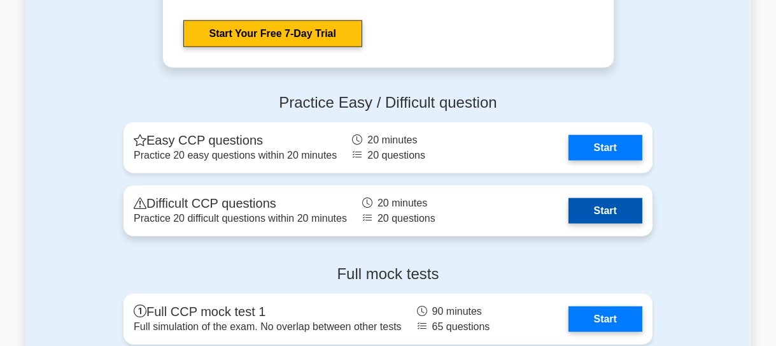
scroll to position [2605, 0]
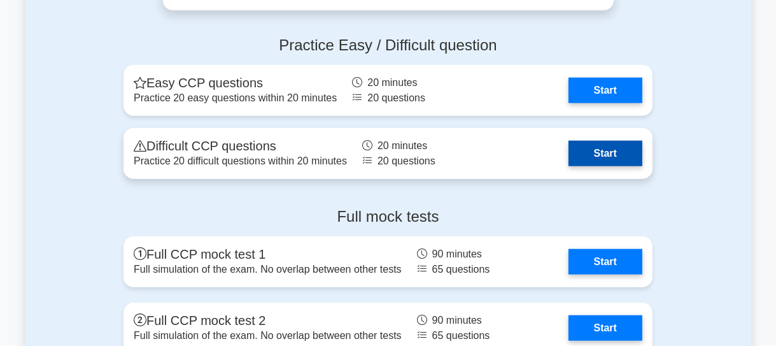
click at [608, 147] on link "Start" at bounding box center [606, 153] width 74 height 25
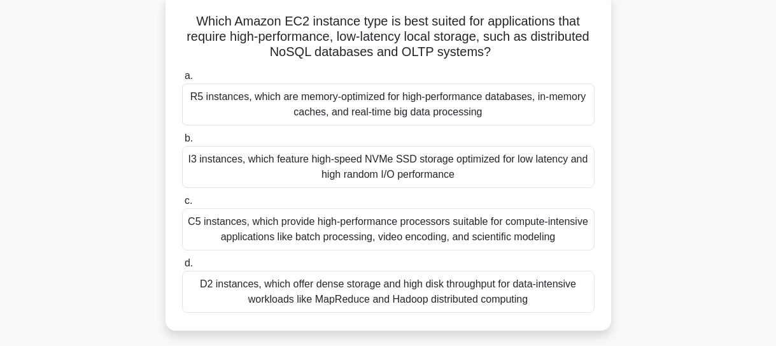
scroll to position [57, 0]
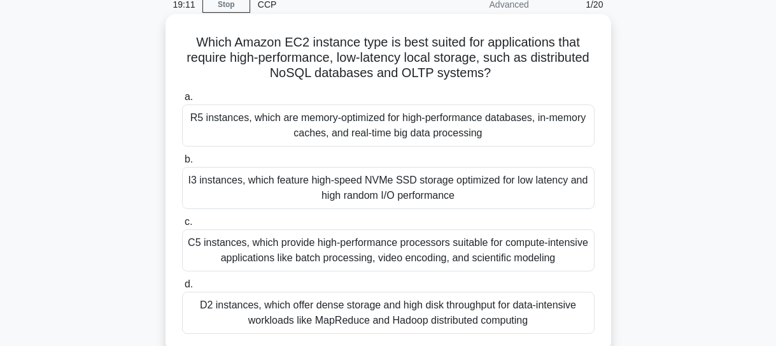
click at [350, 182] on div "I3 instances, which feature high-speed NVMe SSD storage optimized for low laten…" at bounding box center [388, 188] width 413 height 42
click at [182, 164] on input "b. I3 instances, which feature high-speed NVMe SSD storage optimized for low la…" at bounding box center [182, 159] width 0 height 8
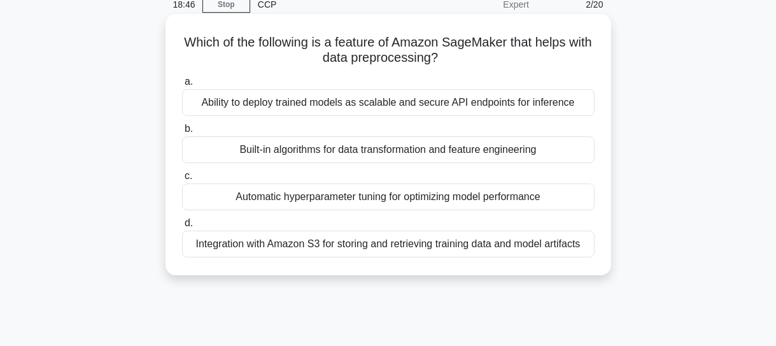
click at [455, 106] on div "Ability to deploy trained models as scalable and secure API endpoints for infer…" at bounding box center [388, 102] width 413 height 27
click at [182, 86] on input "a. Ability to deploy trained models as scalable and secure API endpoints for in…" at bounding box center [182, 82] width 0 height 8
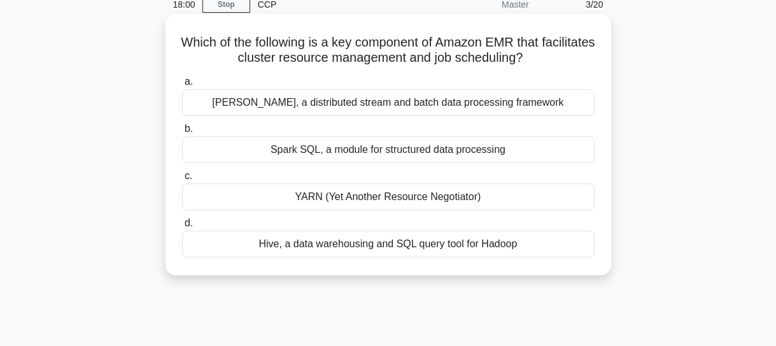
click at [443, 103] on div "[PERSON_NAME], a distributed stream and batch data processing framework" at bounding box center [388, 102] width 413 height 27
click at [182, 86] on input "a. Flink, a distributed stream and batch data processing framework" at bounding box center [182, 82] width 0 height 8
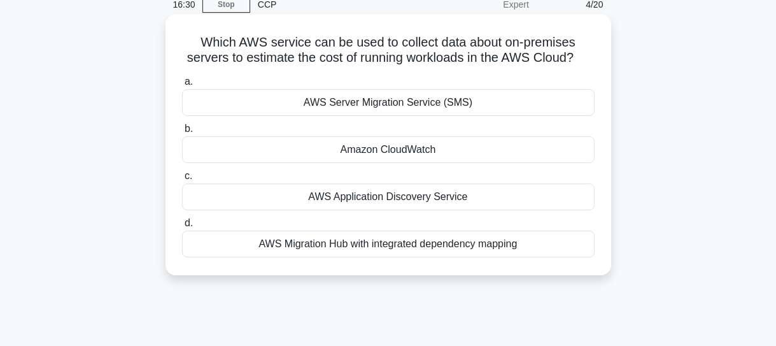
click at [451, 245] on div "AWS Migration Hub with integrated dependency mapping" at bounding box center [388, 244] width 413 height 27
click at [182, 227] on input "d. AWS Migration Hub with integrated dependency mapping" at bounding box center [182, 223] width 0 height 8
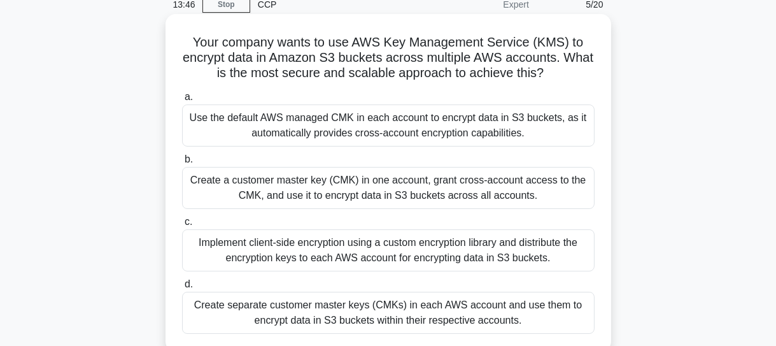
click at [351, 187] on div "Create a customer master key (CMK) in one account, grant cross-account access t…" at bounding box center [388, 188] width 413 height 42
click at [182, 164] on input "b. Create a customer master key (CMK) in one account, grant cross-account acces…" at bounding box center [182, 159] width 0 height 8
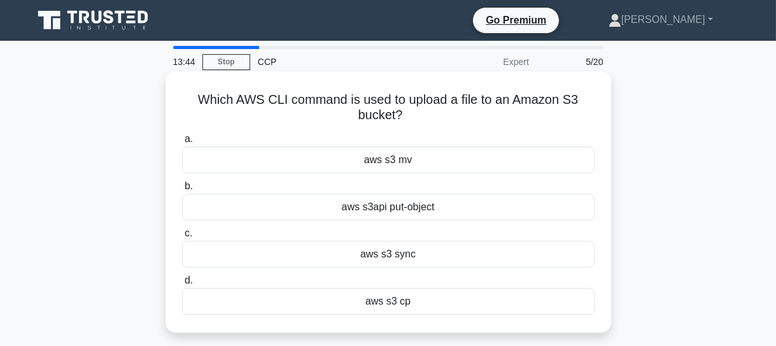
scroll to position [0, 0]
click at [408, 208] on div "aws s3api put-object" at bounding box center [388, 207] width 413 height 27
click at [182, 190] on input "b. aws s3api put-object" at bounding box center [182, 186] width 0 height 8
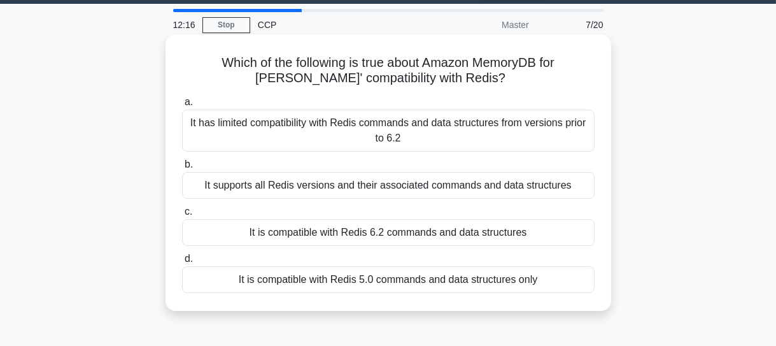
scroll to position [57, 0]
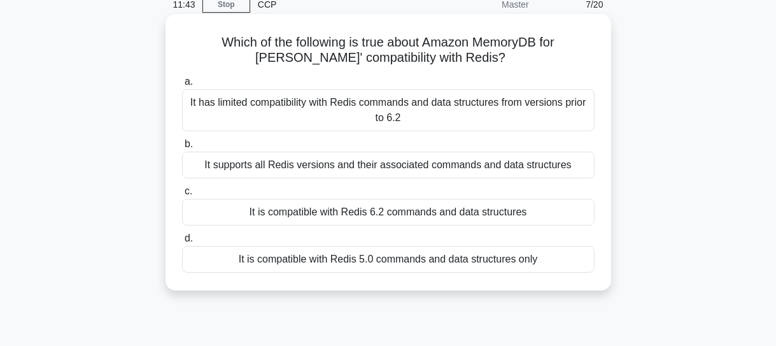
click at [362, 211] on div "It is compatible with Redis 6.2 commands and data structures" at bounding box center [388, 212] width 413 height 27
click at [182, 196] on input "c. It is compatible with Redis 6.2 commands and data structures" at bounding box center [182, 191] width 0 height 8
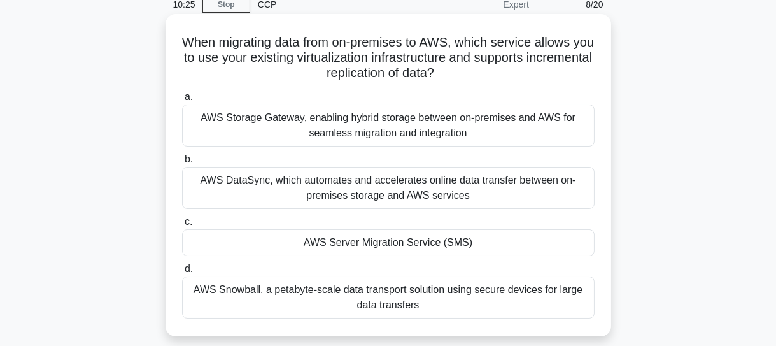
click at [338, 185] on div "AWS DataSync, which automates and accelerates online data transfer between on-p…" at bounding box center [388, 188] width 413 height 42
click at [182, 164] on input "b. AWS DataSync, which automates and accelerates online data transfer between o…" at bounding box center [182, 159] width 0 height 8
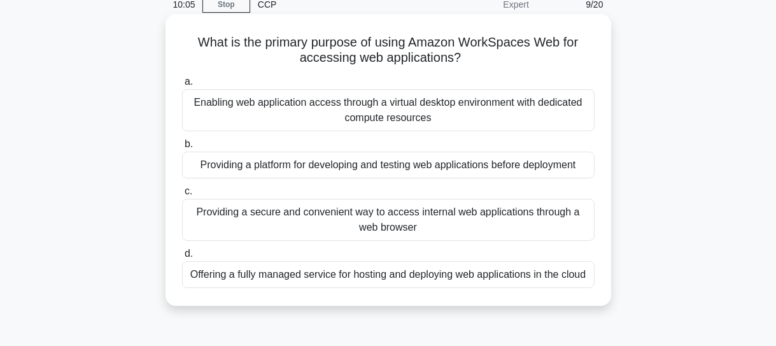
click at [306, 101] on div "Enabling web application access through a virtual desktop environment with dedi…" at bounding box center [388, 110] width 413 height 42
click at [182, 86] on input "a. Enabling web application access through a virtual desktop environment with d…" at bounding box center [182, 82] width 0 height 8
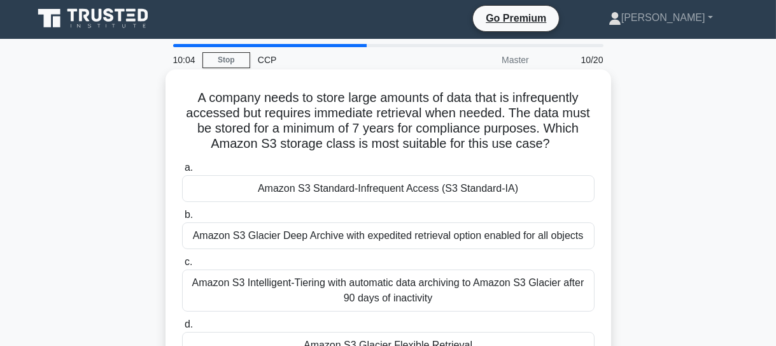
scroll to position [0, 0]
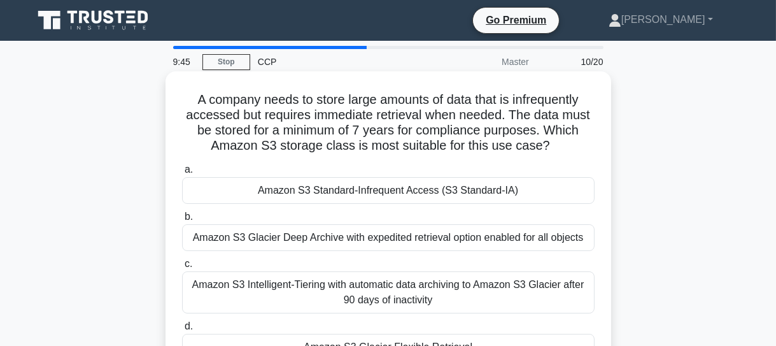
click at [476, 190] on div "Amazon S3 Standard-Infrequent Access (S3 Standard-IA)" at bounding box center [388, 190] width 413 height 27
click at [182, 174] on input "a. Amazon S3 Standard-Infrequent Access (S3 Standard-IA)" at bounding box center [182, 170] width 0 height 8
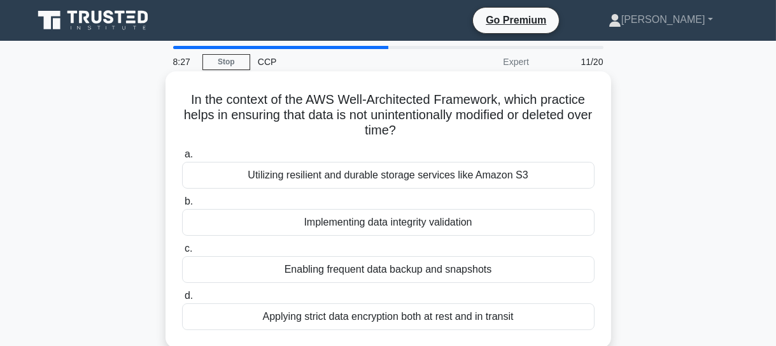
click at [424, 267] on div "Enabling frequent data backup and snapshots" at bounding box center [388, 269] width 413 height 27
click at [182, 253] on input "c. Enabling frequent data backup and snapshots" at bounding box center [182, 249] width 0 height 8
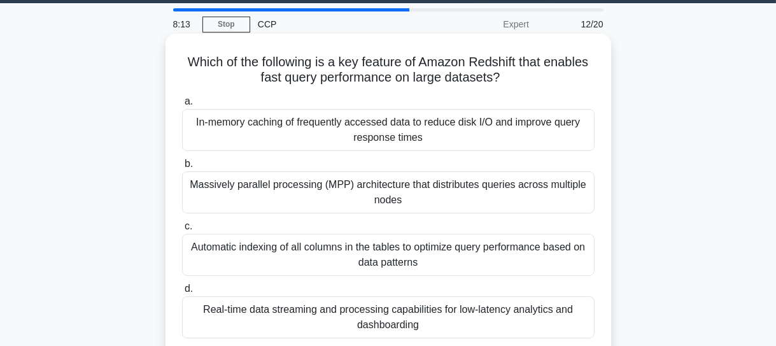
scroll to position [57, 0]
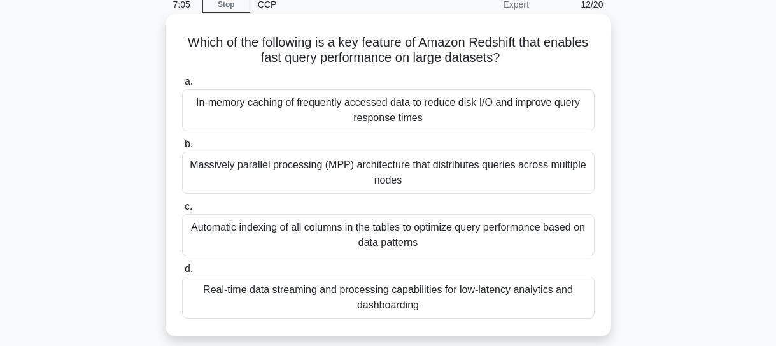
click at [469, 234] on div "Automatic indexing of all columns in the tables to optimize query performance b…" at bounding box center [388, 235] width 413 height 42
click at [182, 211] on input "c. Automatic indexing of all columns in the tables to optimize query performanc…" at bounding box center [182, 207] width 0 height 8
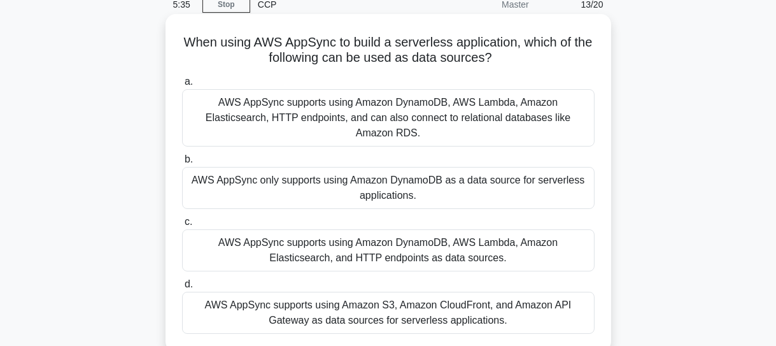
click at [383, 113] on div "AWS AppSync supports using Amazon DynamoDB, AWS Lambda, Amazon Elasticsearch, H…" at bounding box center [388, 117] width 413 height 57
click at [182, 86] on input "a. AWS AppSync supports using Amazon DynamoDB, AWS Lambda, Amazon Elasticsearch…" at bounding box center [182, 82] width 0 height 8
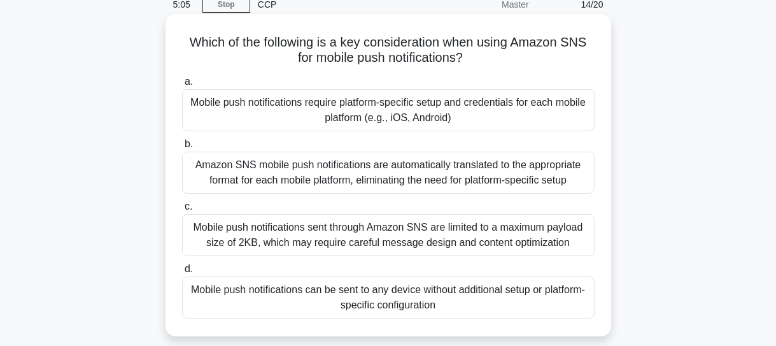
click at [401, 295] on div "Mobile push notifications can be sent to any device without additional setup or…" at bounding box center [388, 297] width 413 height 42
click at [182, 273] on input "d. Mobile push notifications can be sent to any device without additional setup…" at bounding box center [182, 269] width 0 height 8
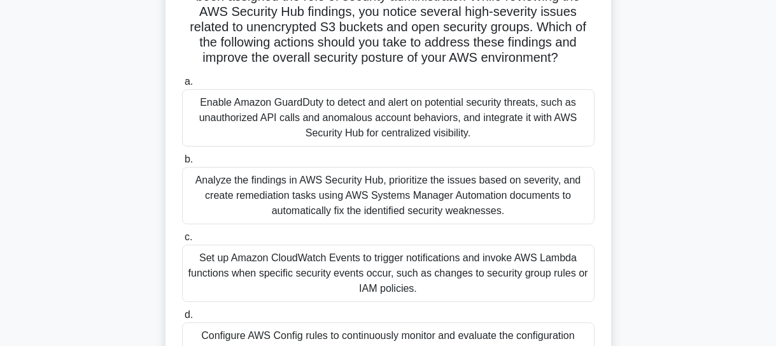
scroll to position [115, 0]
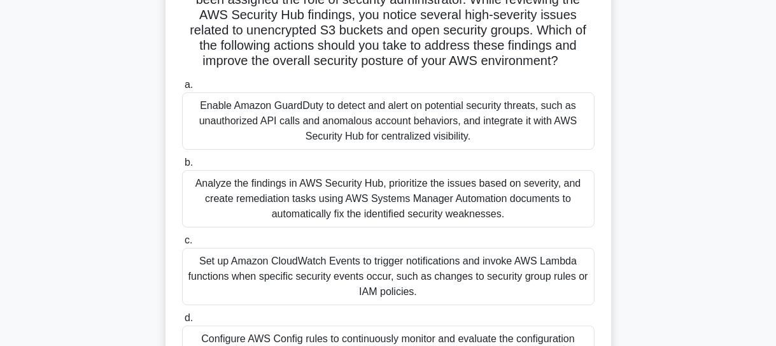
click at [453, 203] on div "Analyze the findings in AWS Security Hub, prioritize the issues based on severi…" at bounding box center [388, 198] width 413 height 57
click at [182, 167] on input "b. Analyze the findings in AWS Security Hub, prioritize the issues based on sev…" at bounding box center [182, 163] width 0 height 8
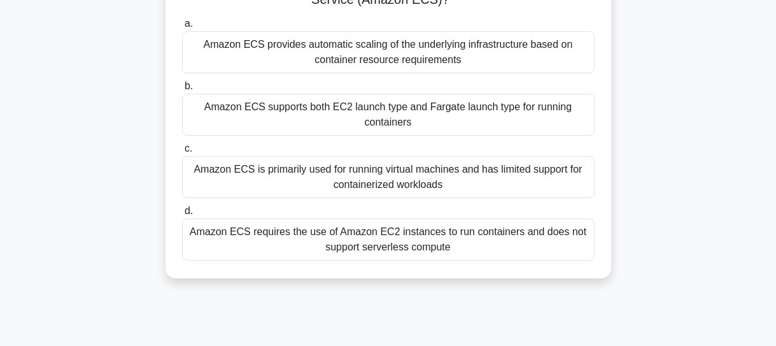
scroll to position [57, 0]
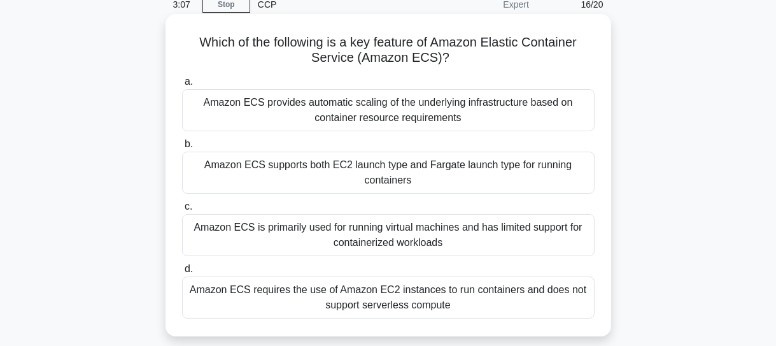
click at [441, 121] on div "Amazon ECS provides automatic scaling of the underlying infrastructure based on…" at bounding box center [388, 110] width 413 height 42
click at [182, 86] on input "a. Amazon ECS provides automatic scaling of the underlying infrastructure based…" at bounding box center [182, 82] width 0 height 8
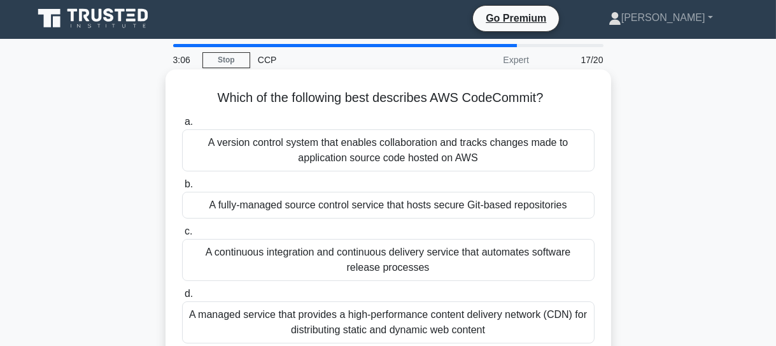
scroll to position [0, 0]
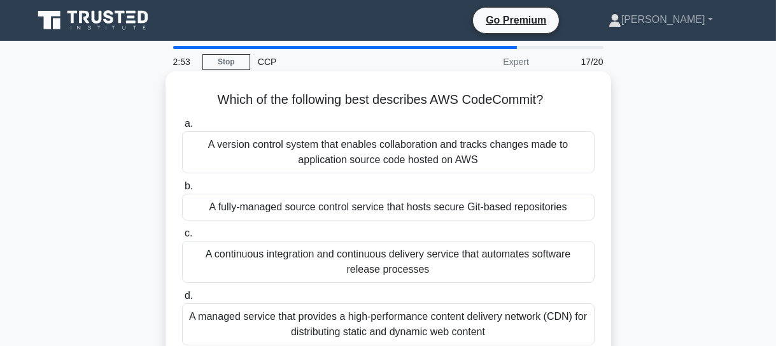
click at [416, 207] on div "A fully-managed source control service that hosts secure Git-based repositories" at bounding box center [388, 207] width 413 height 27
click at [182, 190] on input "b. A fully-managed source control service that hosts secure Git-based repositor…" at bounding box center [182, 186] width 0 height 8
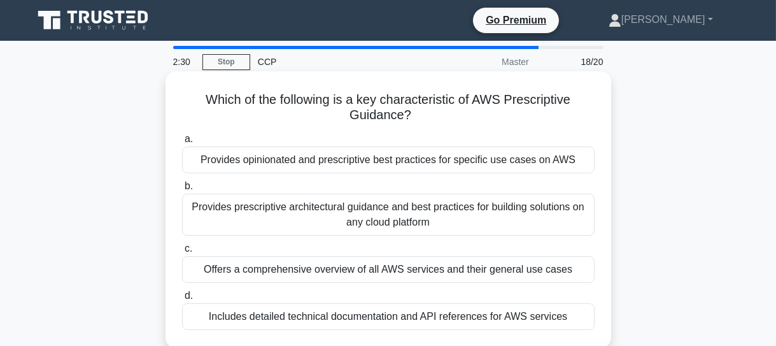
click at [350, 220] on div "Provides prescriptive architectural guidance and best practices for building so…" at bounding box center [388, 215] width 413 height 42
click at [182, 190] on input "b. Provides prescriptive architectural guidance and best practices for building…" at bounding box center [182, 186] width 0 height 8
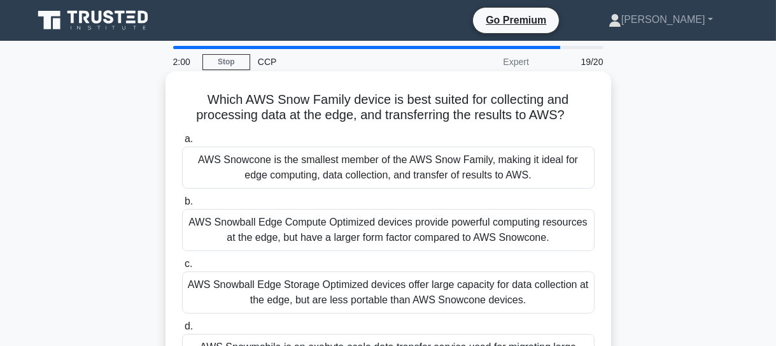
scroll to position [57, 0]
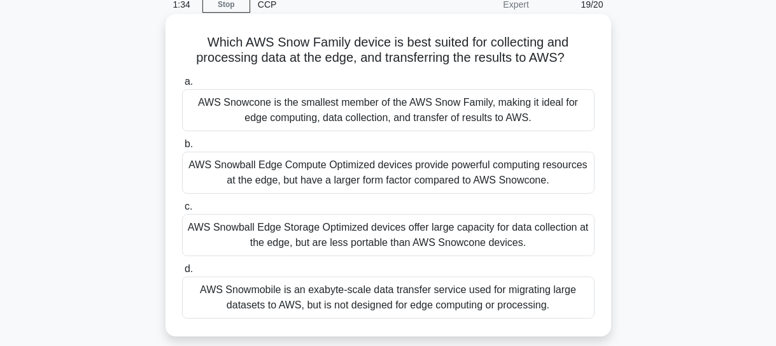
click at [392, 127] on div "AWS Snowcone is the smallest member of the AWS Snow Family, making it ideal for…" at bounding box center [388, 110] width 413 height 42
click at [182, 86] on input "a. AWS Snowcone is the smallest member of the AWS Snow Family, making it ideal …" at bounding box center [182, 82] width 0 height 8
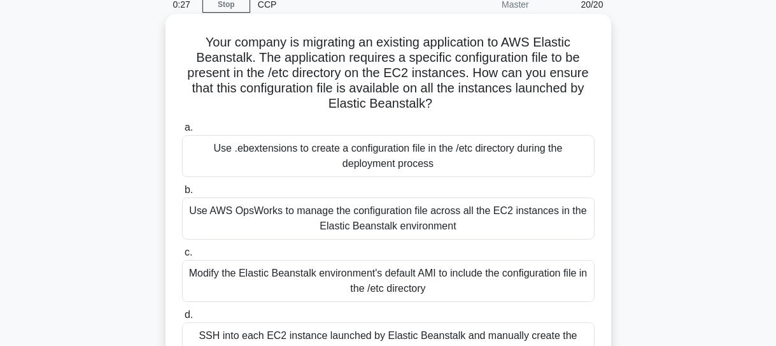
scroll to position [115, 0]
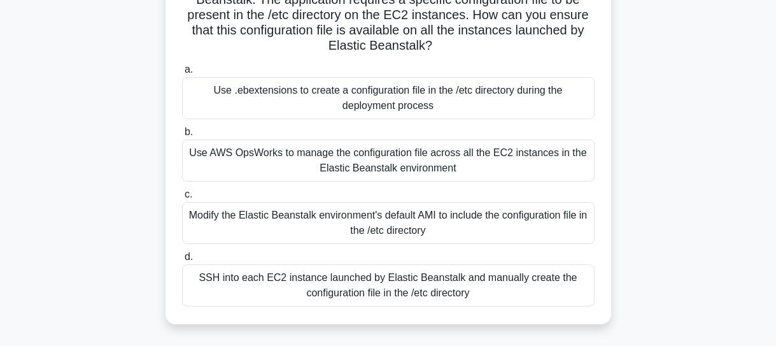
click at [413, 294] on div "SSH into each EC2 instance launched by Elastic Beanstalk and manually create th…" at bounding box center [388, 285] width 413 height 42
click at [182, 261] on input "d. SSH into each EC2 instance launched by Elastic Beanstalk and manually create…" at bounding box center [182, 257] width 0 height 8
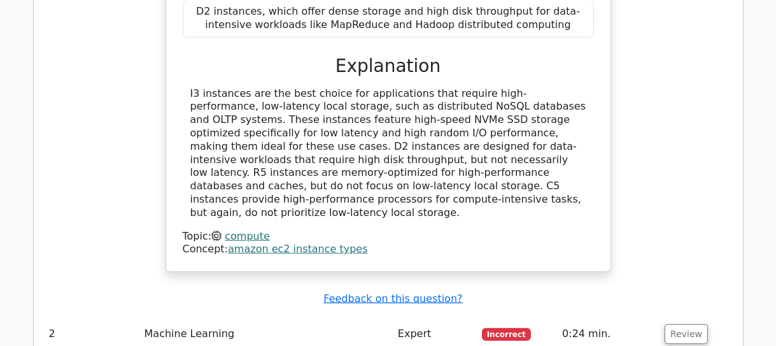
scroll to position [1621, 0]
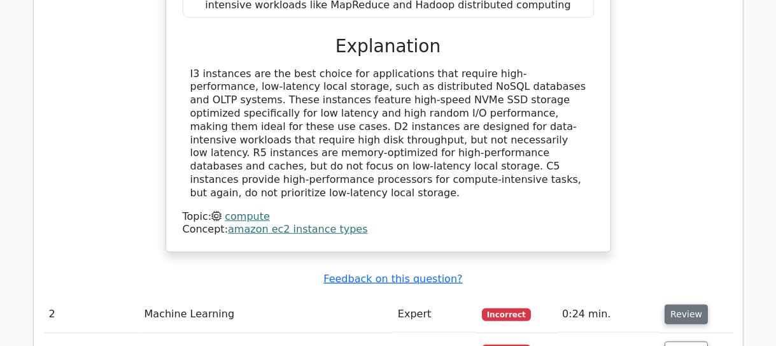
click at [683, 304] on button "Review" at bounding box center [686, 314] width 43 height 20
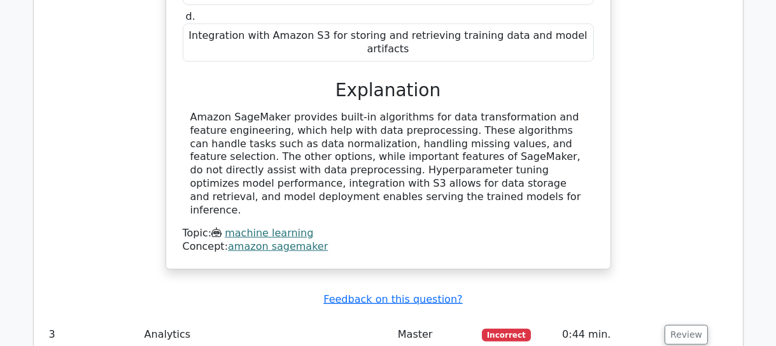
scroll to position [2200, 0]
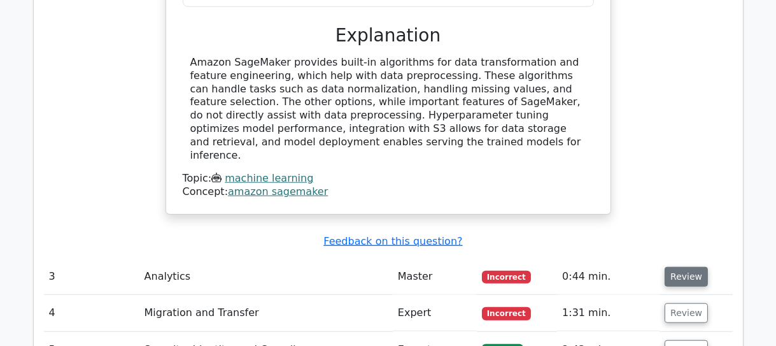
click at [685, 267] on button "Review" at bounding box center [686, 277] width 43 height 20
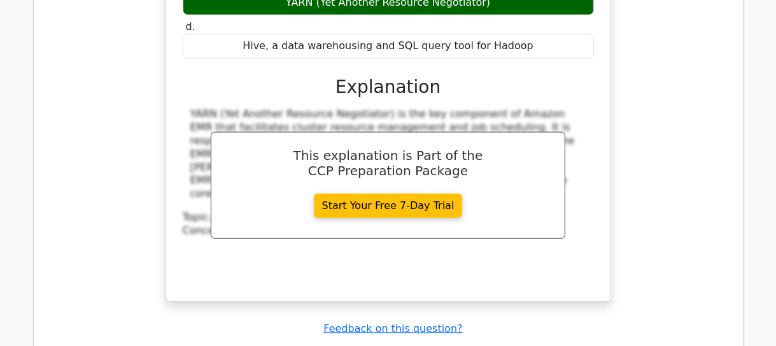
scroll to position [2720, 0]
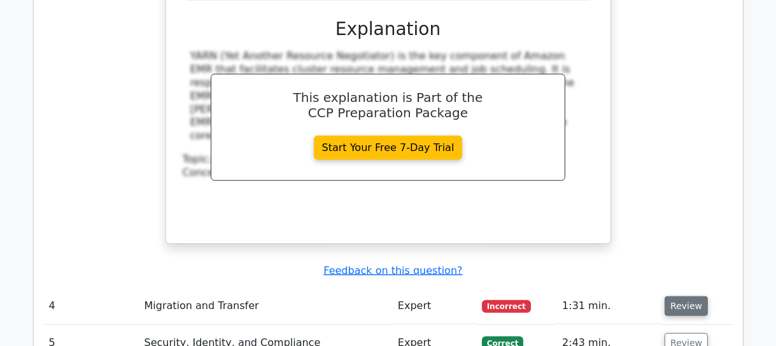
click at [688, 296] on button "Review" at bounding box center [686, 306] width 43 height 20
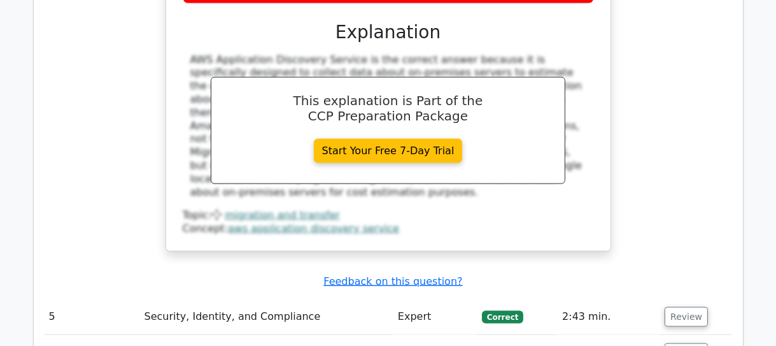
scroll to position [3299, 0]
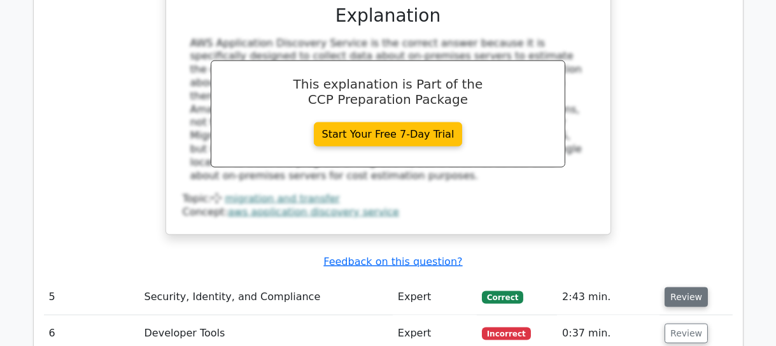
click at [674, 287] on button "Review" at bounding box center [686, 297] width 43 height 20
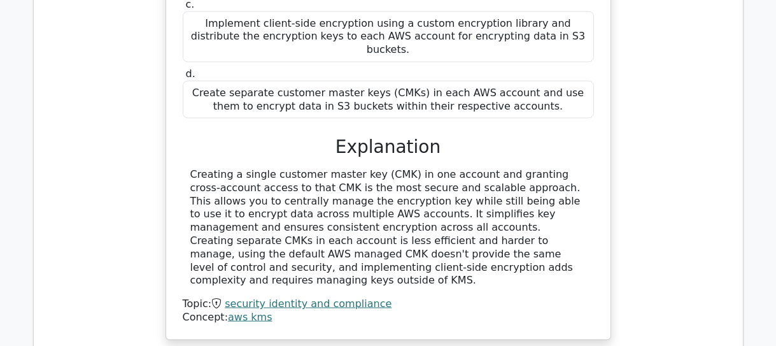
scroll to position [3878, 0]
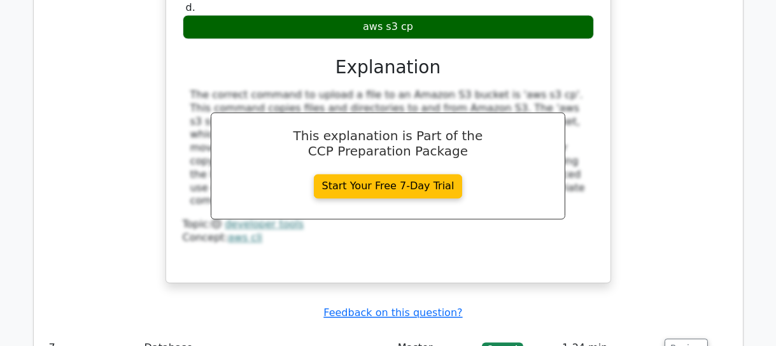
scroll to position [4458, 0]
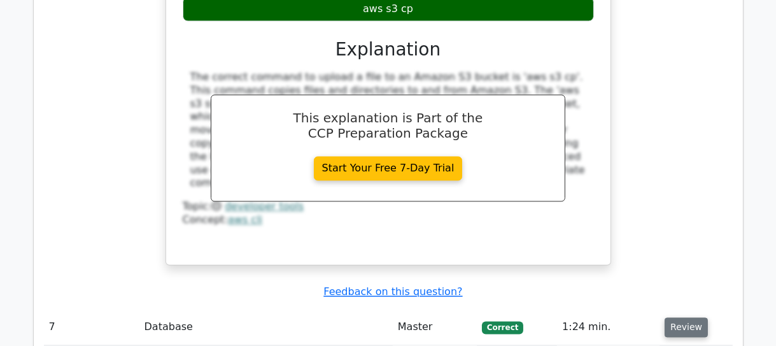
click at [695, 317] on button "Review" at bounding box center [686, 327] width 43 height 20
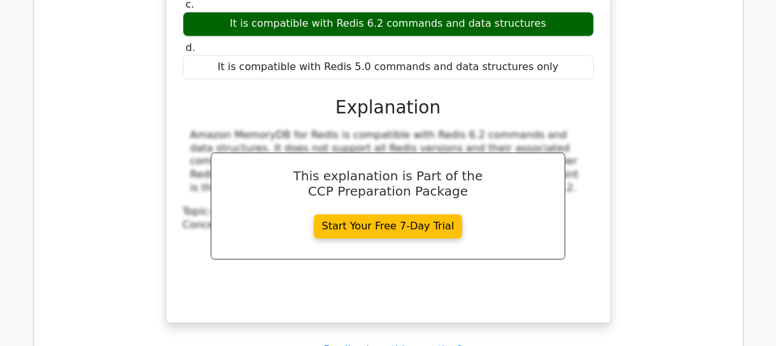
scroll to position [4979, 0]
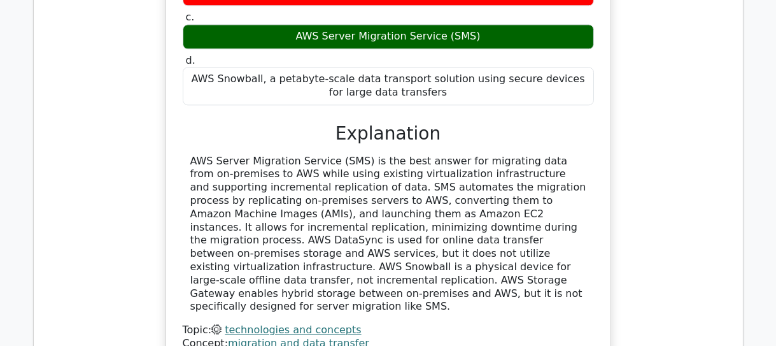
scroll to position [5557, 0]
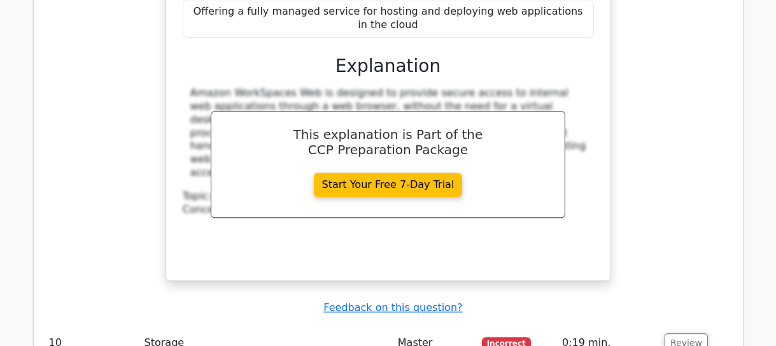
scroll to position [6252, 0]
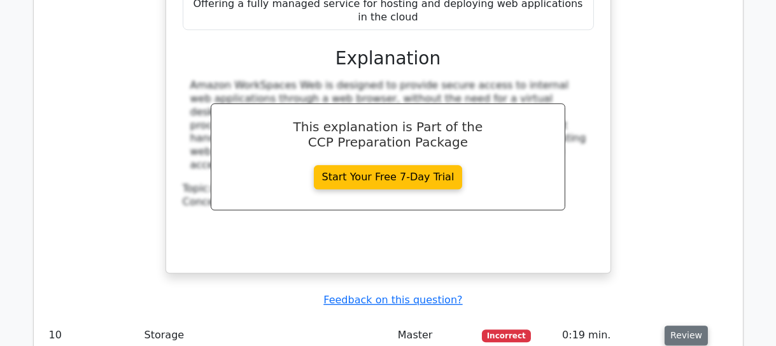
click at [680, 325] on button "Review" at bounding box center [686, 335] width 43 height 20
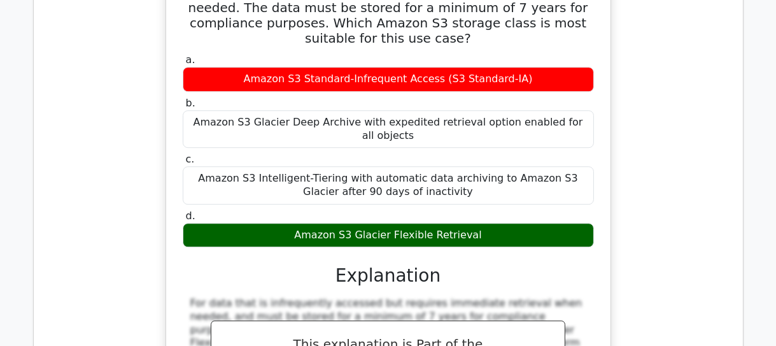
scroll to position [6715, 0]
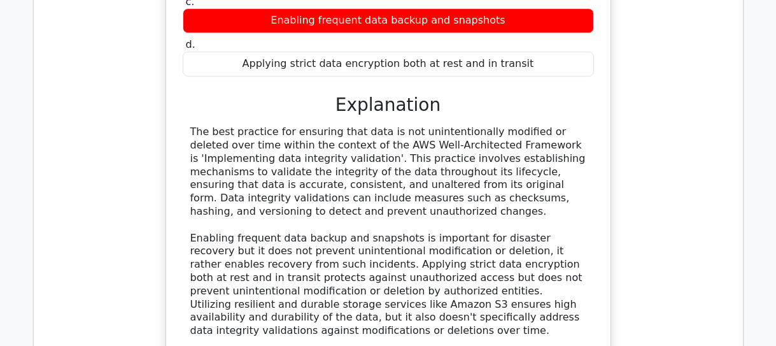
scroll to position [7468, 0]
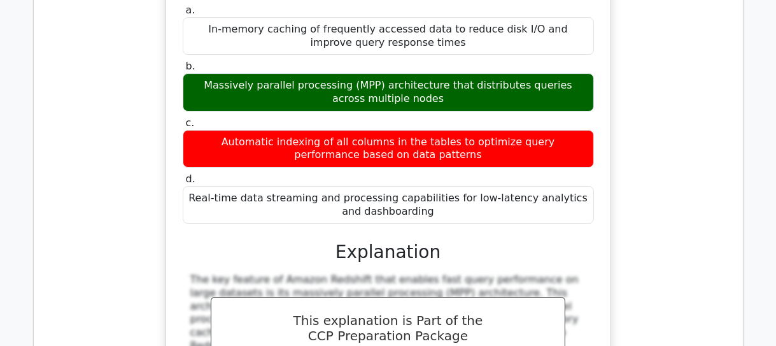
scroll to position [7931, 0]
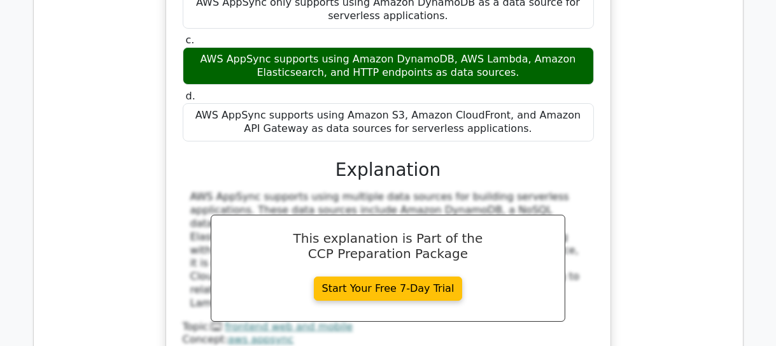
scroll to position [8626, 0]
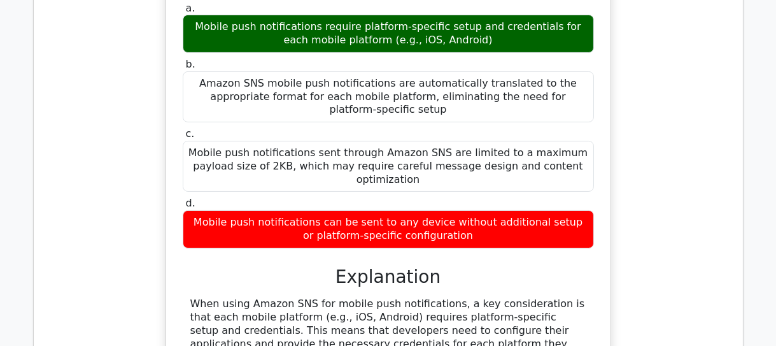
scroll to position [9147, 0]
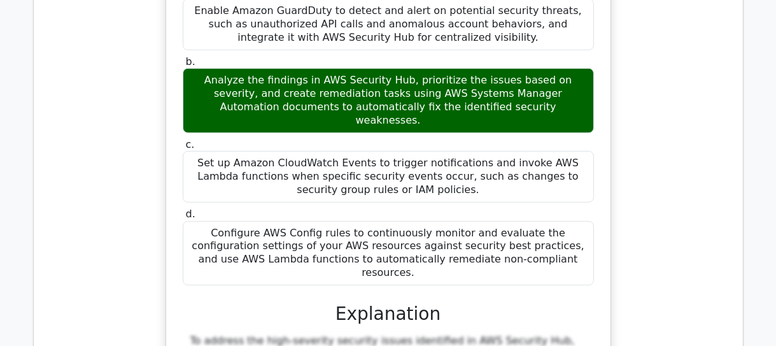
scroll to position [9841, 0]
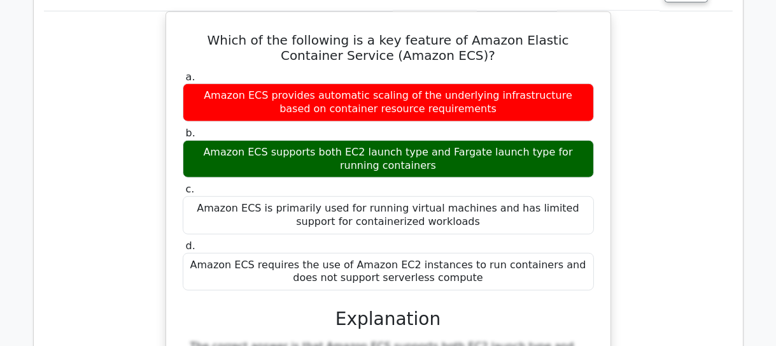
scroll to position [10478, 0]
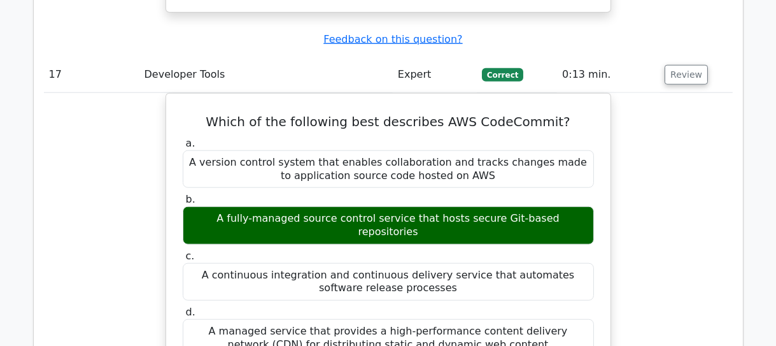
scroll to position [10999, 0]
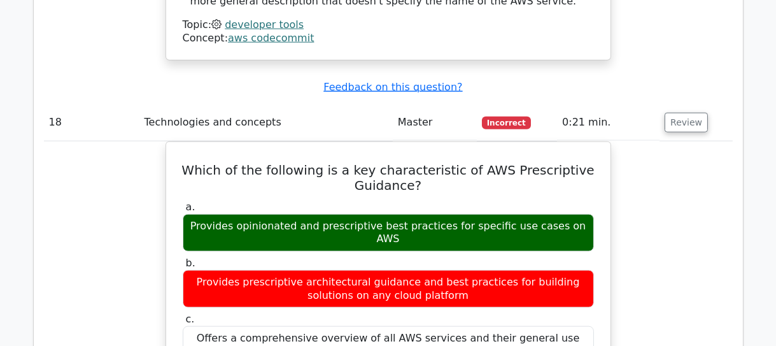
scroll to position [11520, 0]
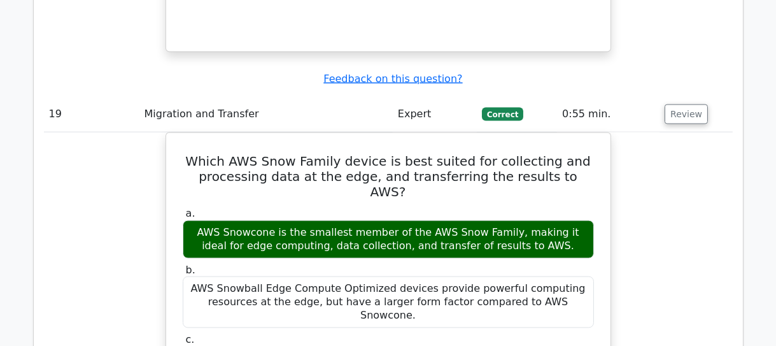
scroll to position [12099, 0]
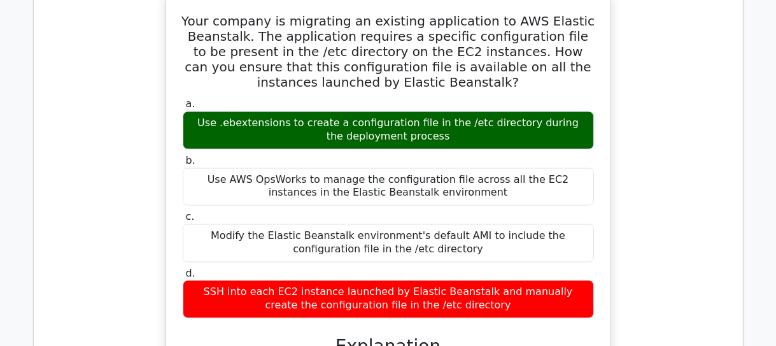
scroll to position [12852, 0]
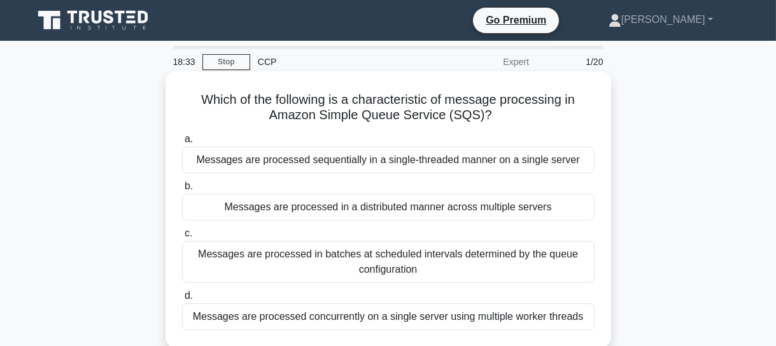
click at [444, 260] on div "Messages are processed in batches at scheduled intervals determined by the queu…" at bounding box center [388, 262] width 413 height 42
click at [182, 238] on input "c. Messages are processed in batches at scheduled intervals determined by the q…" at bounding box center [182, 233] width 0 height 8
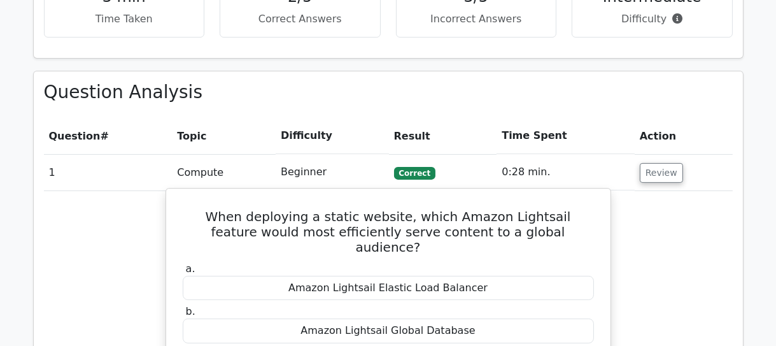
scroll to position [852, 0]
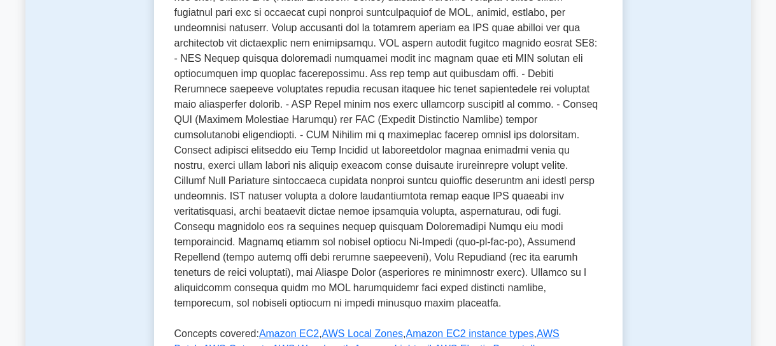
scroll to position [327, 0]
